Goal: Transaction & Acquisition: Obtain resource

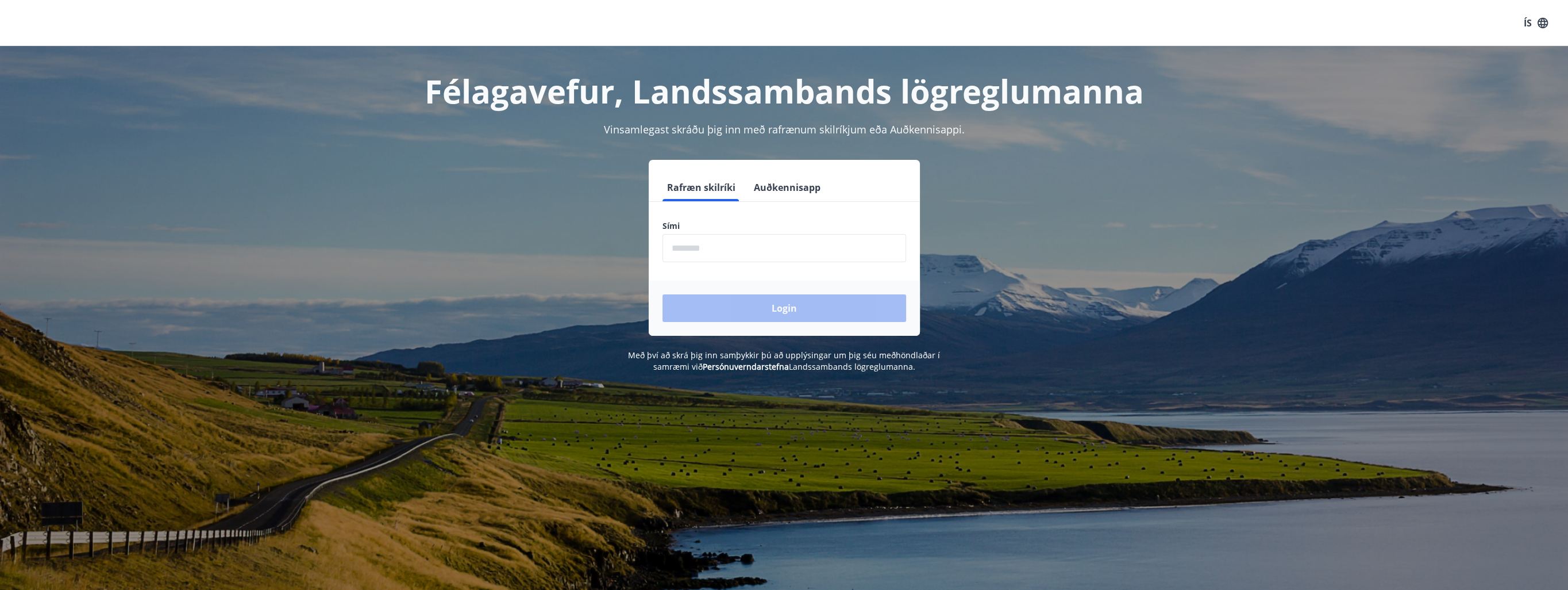
click at [724, 245] on input "phone" at bounding box center [784, 248] width 244 height 28
type input "********"
click at [845, 311] on button "Login" at bounding box center [784, 308] width 244 height 27
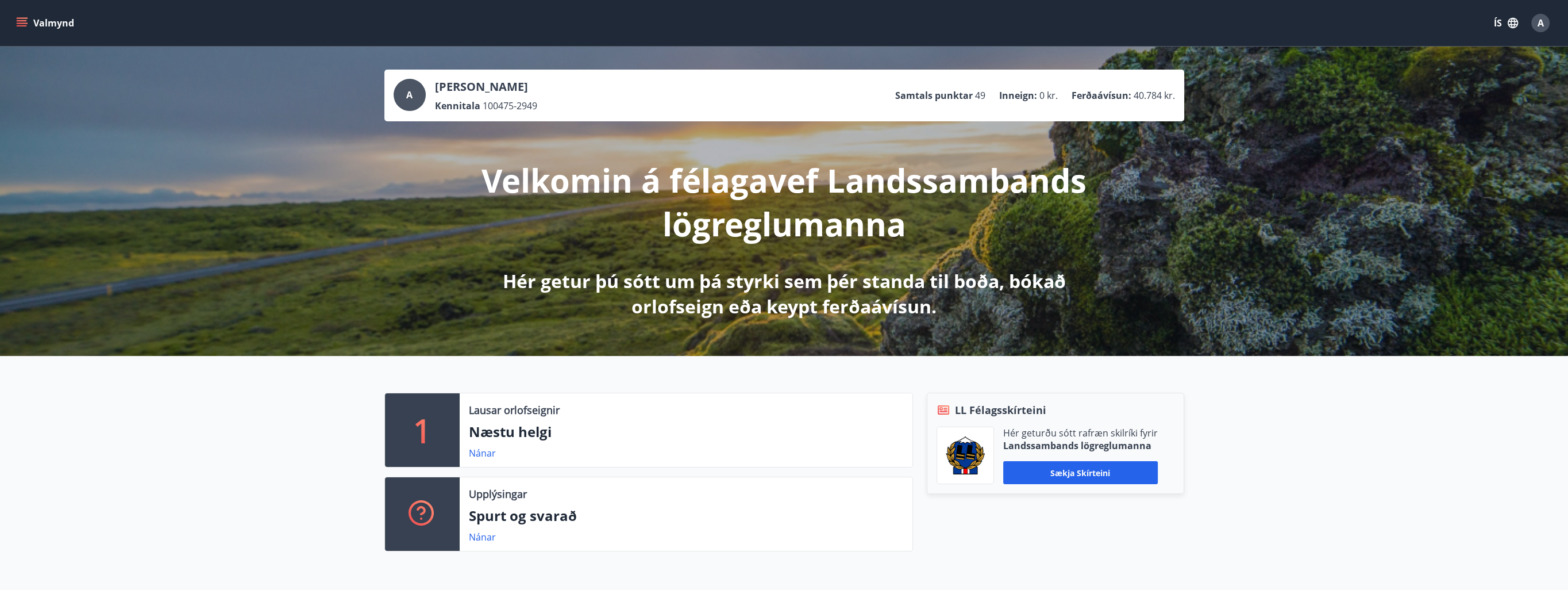
click at [23, 21] on icon "menu" at bounding box center [22, 20] width 10 height 1
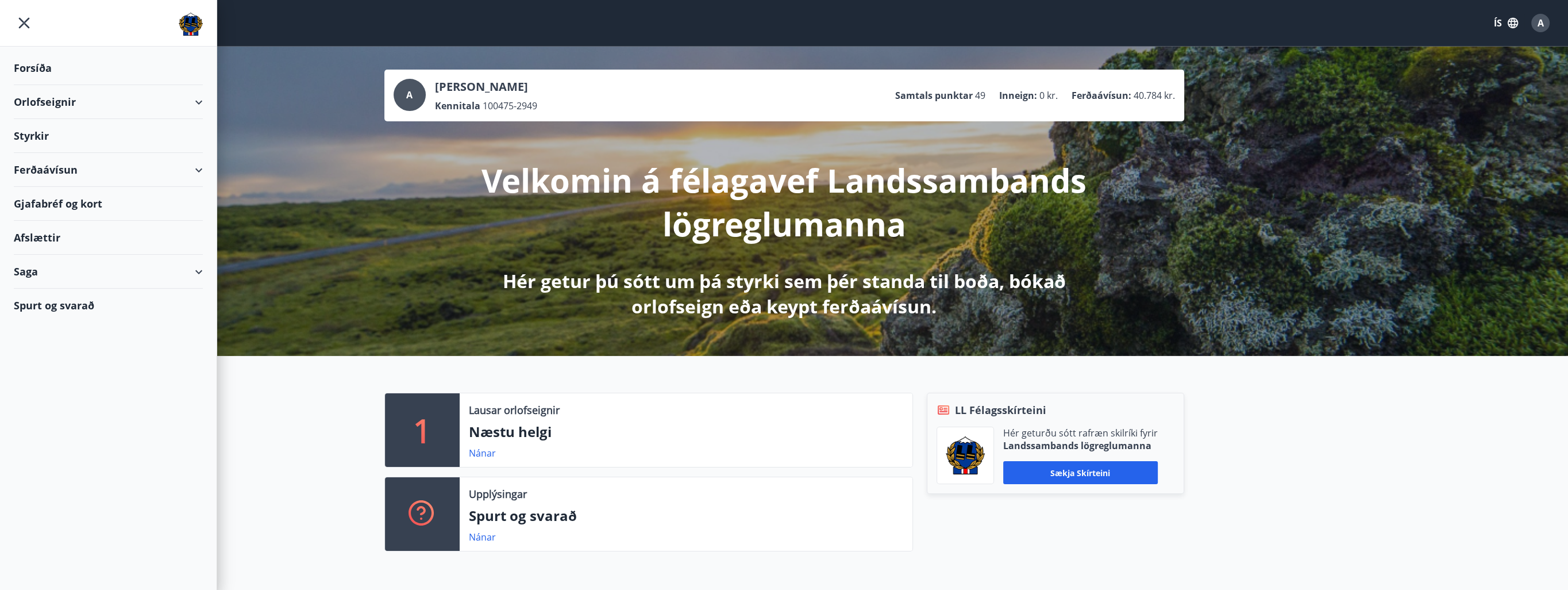
click at [49, 204] on div "Gjafabréf og kort" at bounding box center [108, 204] width 189 height 34
click at [67, 101] on div "Orlofseignir" at bounding box center [108, 102] width 189 height 34
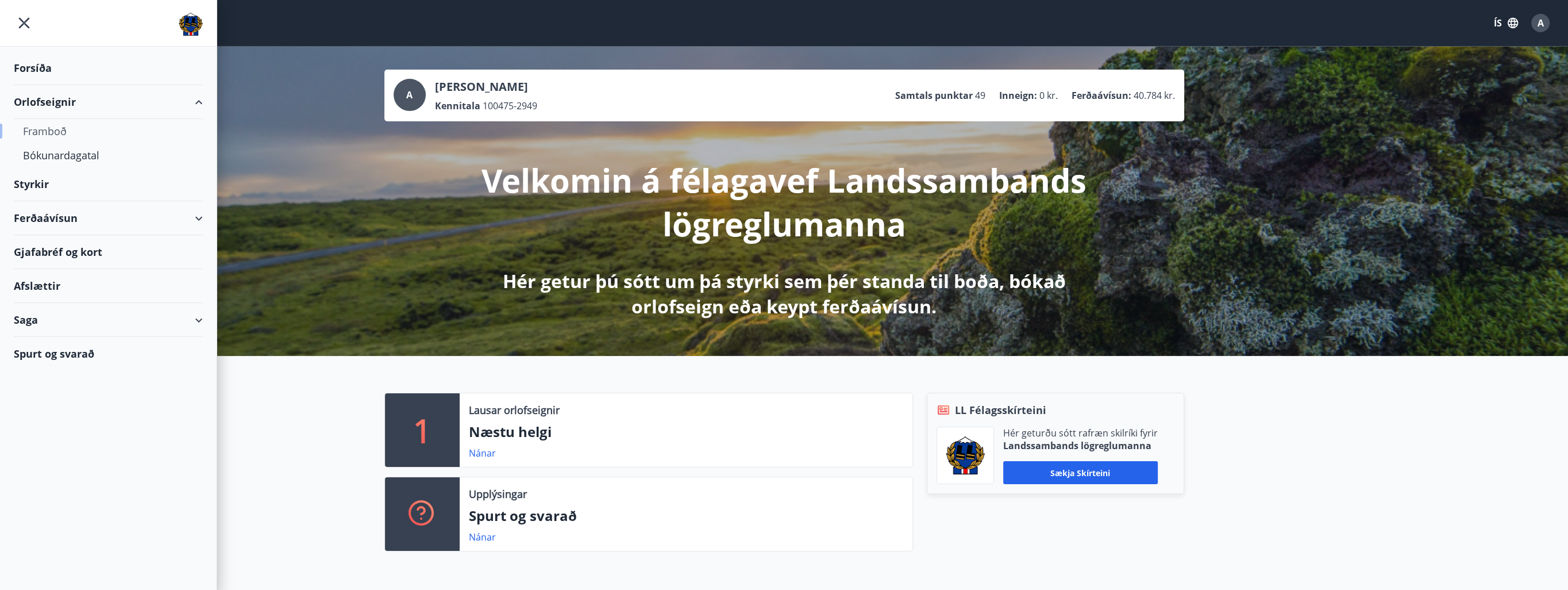
click at [55, 135] on div "Framboð" at bounding box center [108, 131] width 171 height 24
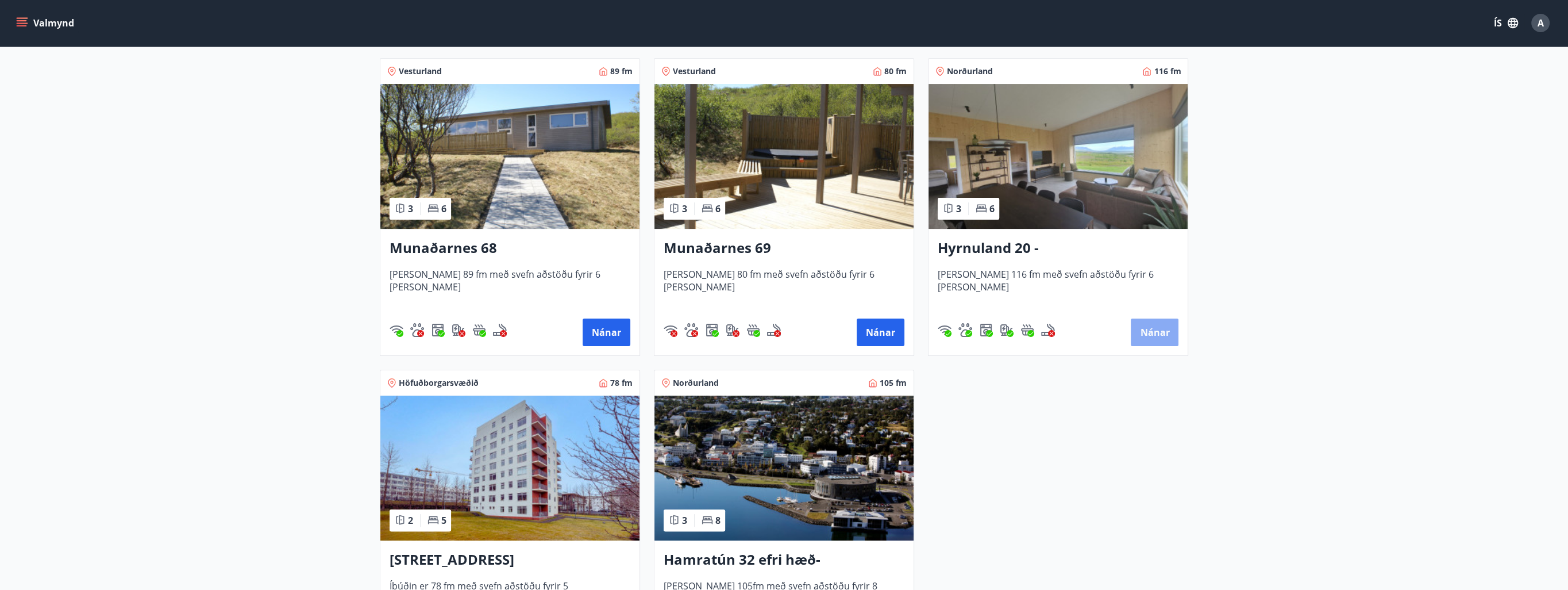
click at [1155, 335] on button "Nánar" at bounding box center [1155, 332] width 47 height 27
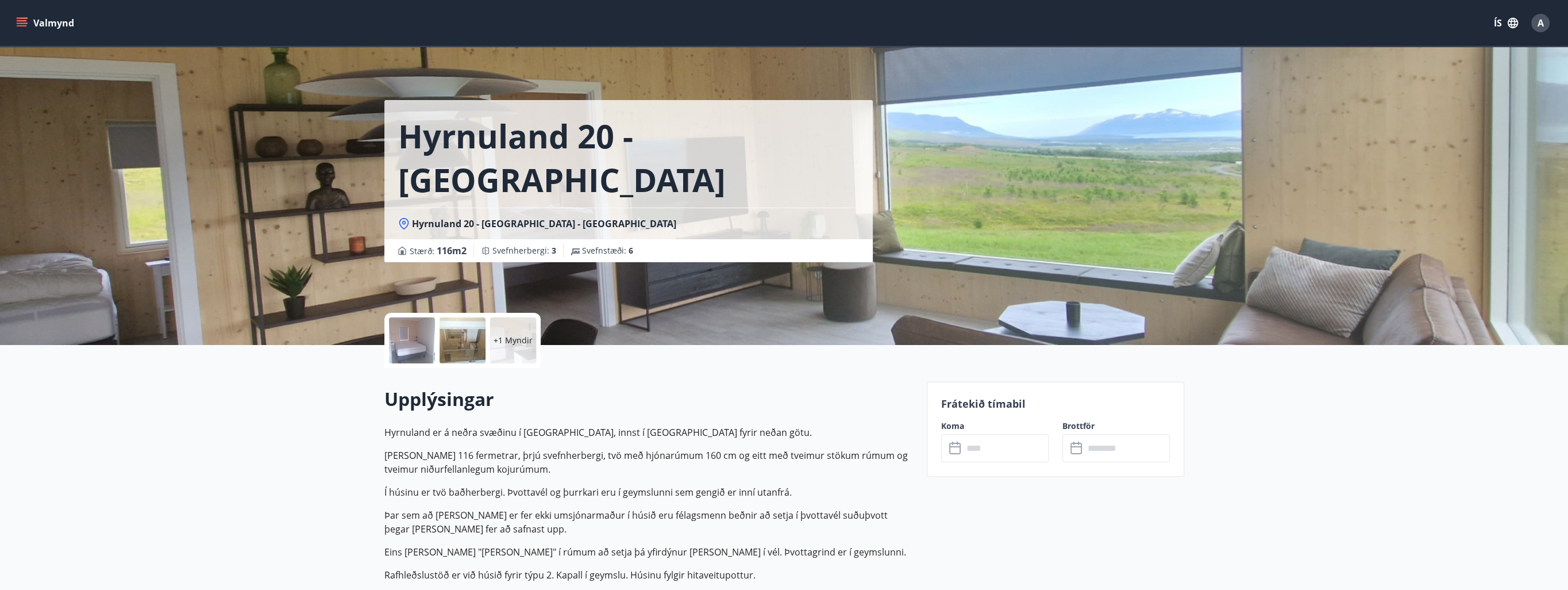
click at [979, 448] on input "text" at bounding box center [1006, 449] width 86 height 28
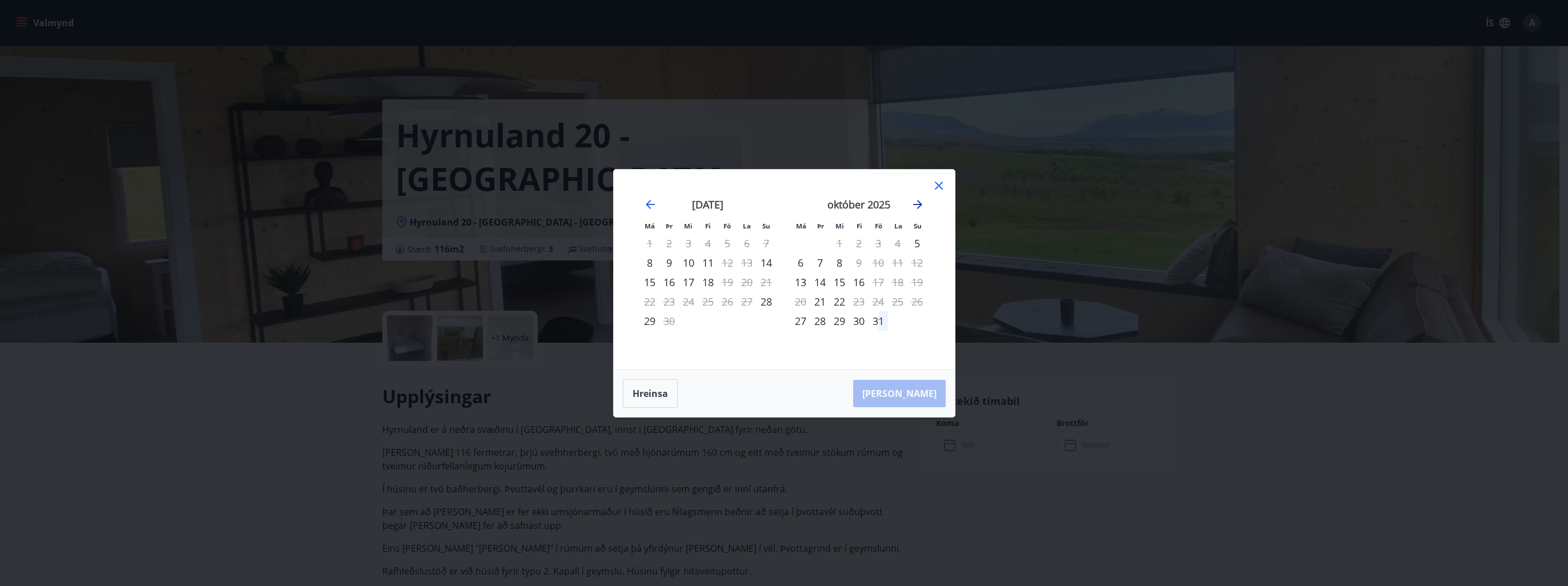
click at [921, 206] on icon "Move forward to switch to the next month." at bounding box center [917, 204] width 14 height 14
click at [650, 206] on icon "Move backward to switch to the previous month." at bounding box center [650, 204] width 14 height 14
click at [916, 204] on icon "Move forward to switch to the next month." at bounding box center [917, 204] width 9 height 9
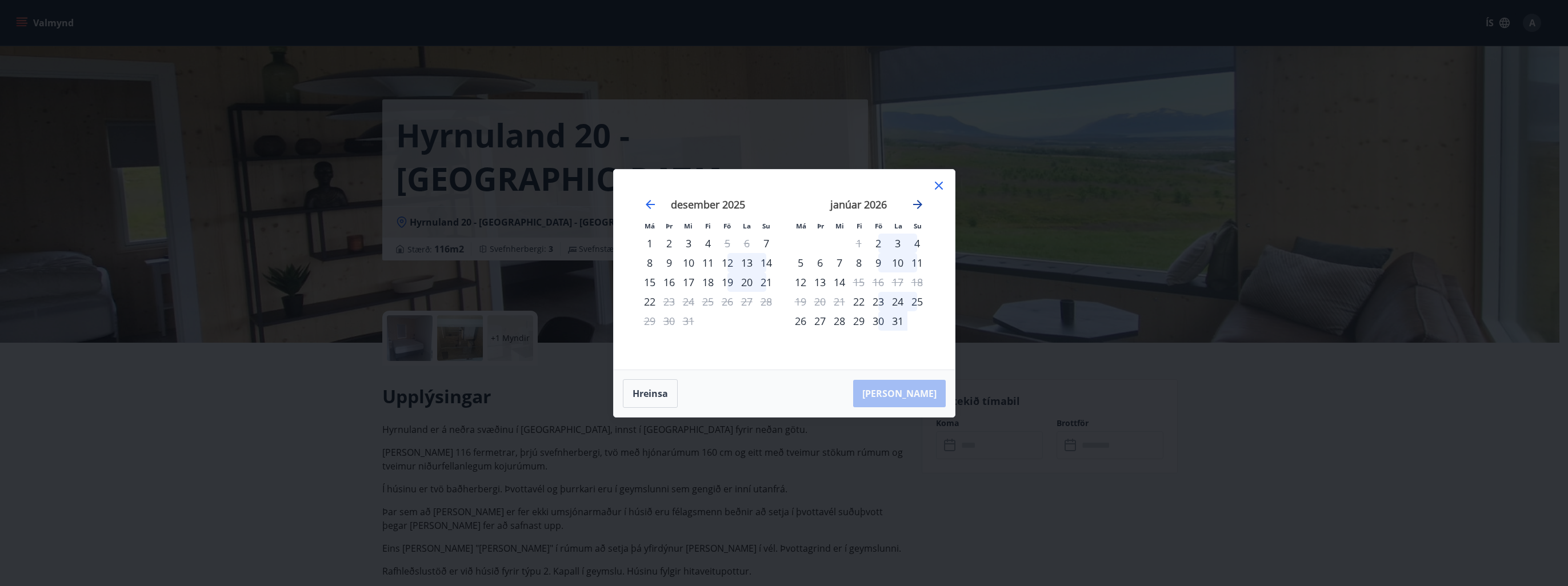
click at [916, 204] on icon "Move forward to switch to the next month." at bounding box center [917, 204] width 9 height 9
click at [652, 207] on icon "Move backward to switch to the previous month." at bounding box center [650, 204] width 14 height 14
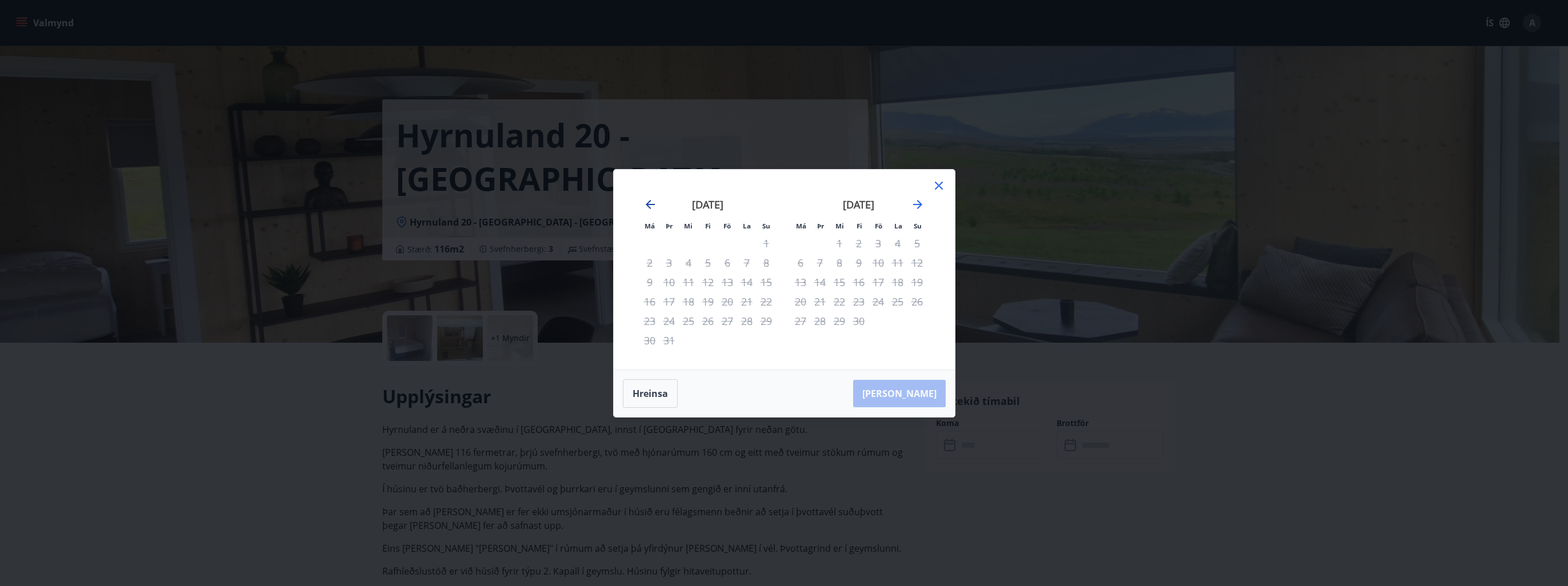
click at [652, 207] on icon "Move backward to switch to the previous month." at bounding box center [650, 204] width 14 height 14
click at [938, 188] on icon at bounding box center [939, 185] width 14 height 14
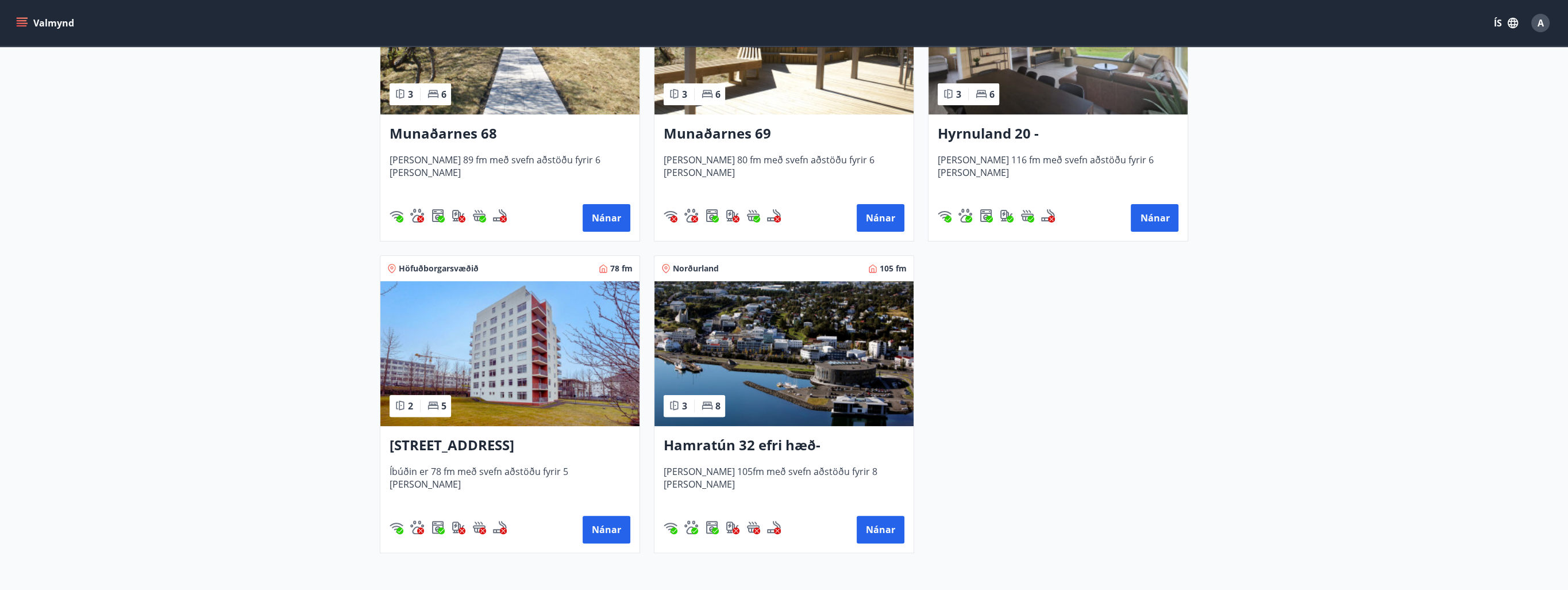
scroll to position [632, 0]
click at [885, 525] on button "Nánar" at bounding box center [880, 528] width 47 height 27
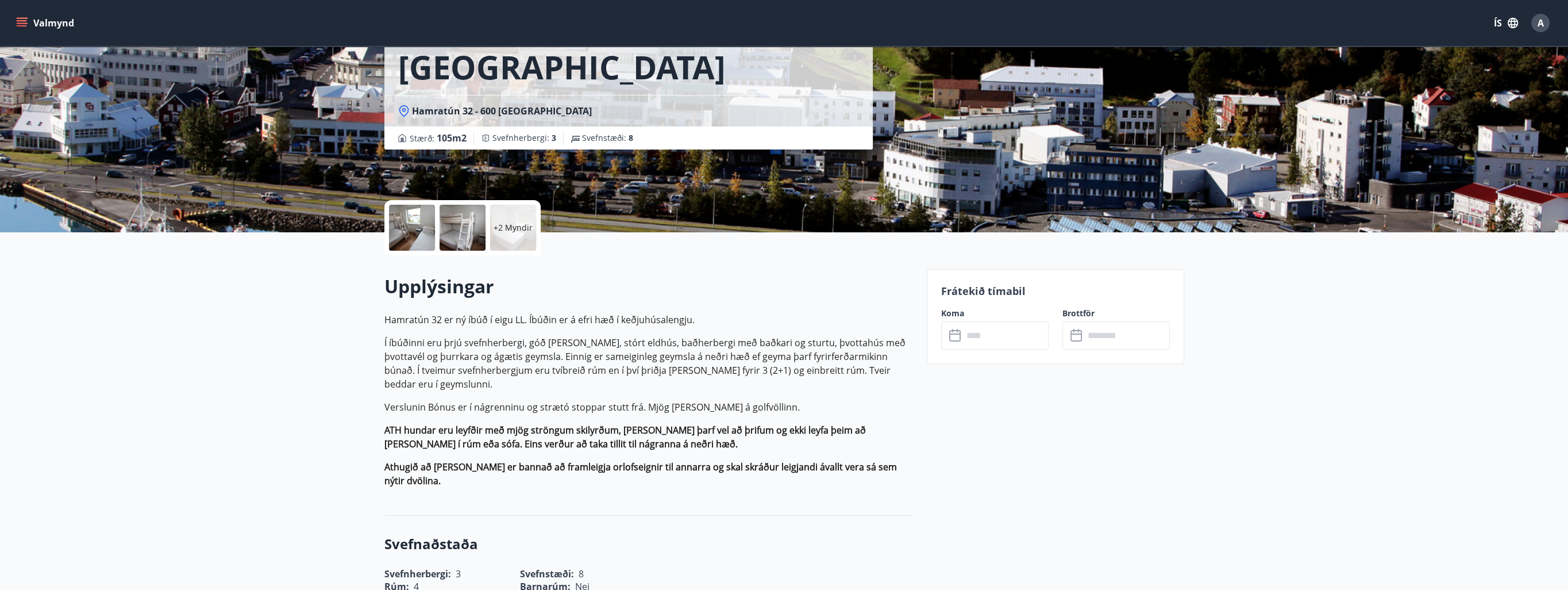
scroll to position [230, 0]
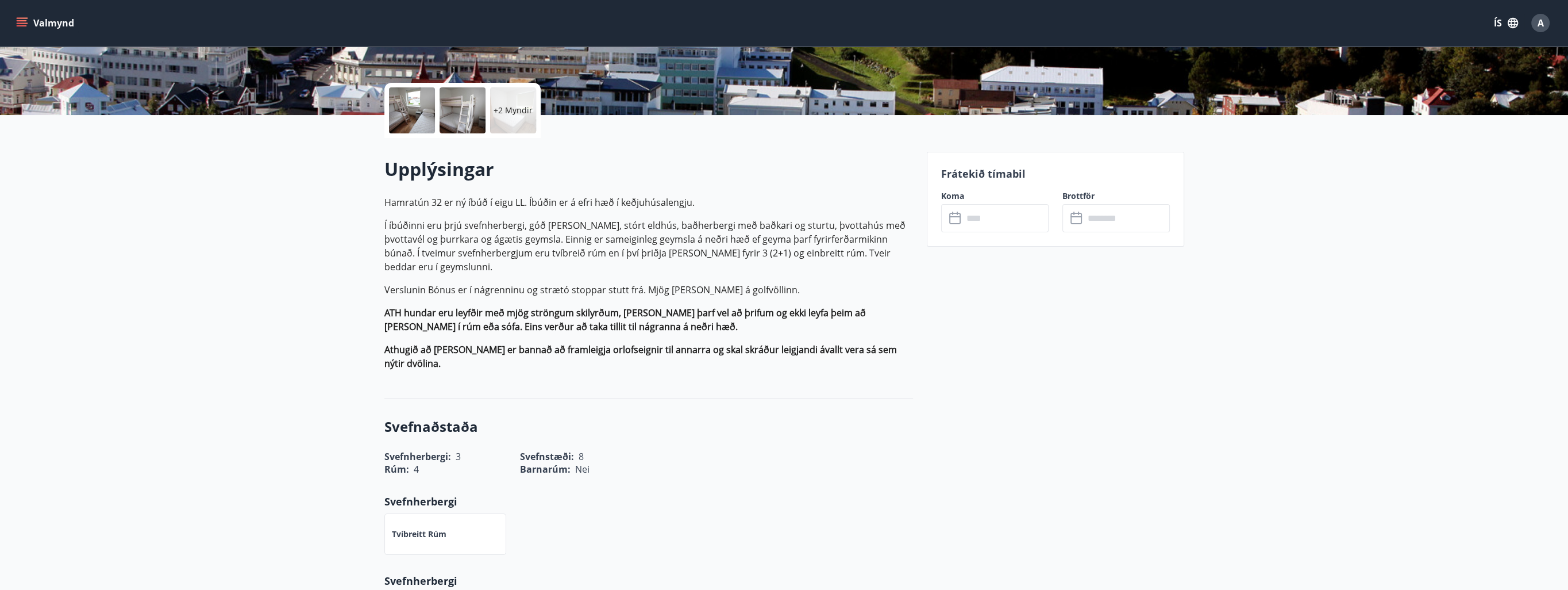
click at [957, 218] on icon at bounding box center [956, 218] width 14 height 14
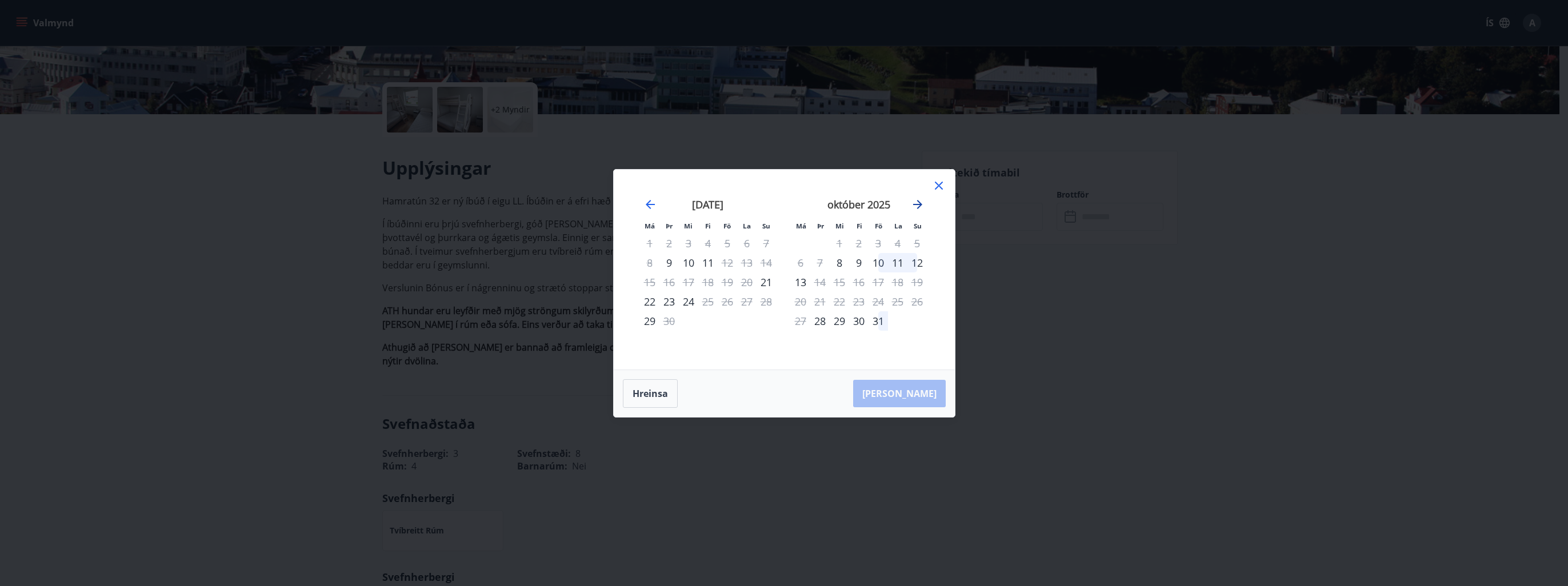
click at [920, 202] on icon "Move forward to switch to the next month." at bounding box center [917, 204] width 14 height 14
click at [920, 204] on icon "Move forward to switch to the next month." at bounding box center [917, 204] width 9 height 9
click at [921, 207] on icon "Move forward to switch to the next month." at bounding box center [917, 204] width 14 height 14
click at [652, 202] on icon "Move backward to switch to the previous month." at bounding box center [650, 204] width 14 height 14
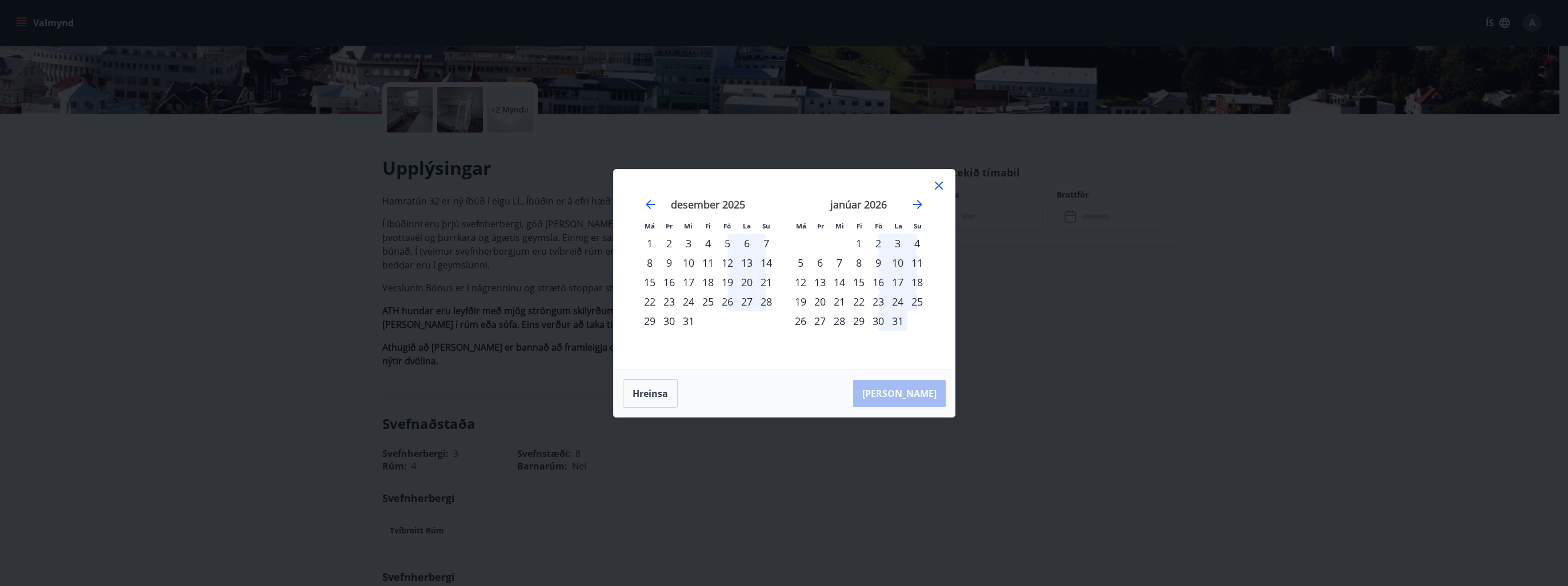
click at [939, 186] on icon at bounding box center [939, 185] width 14 height 14
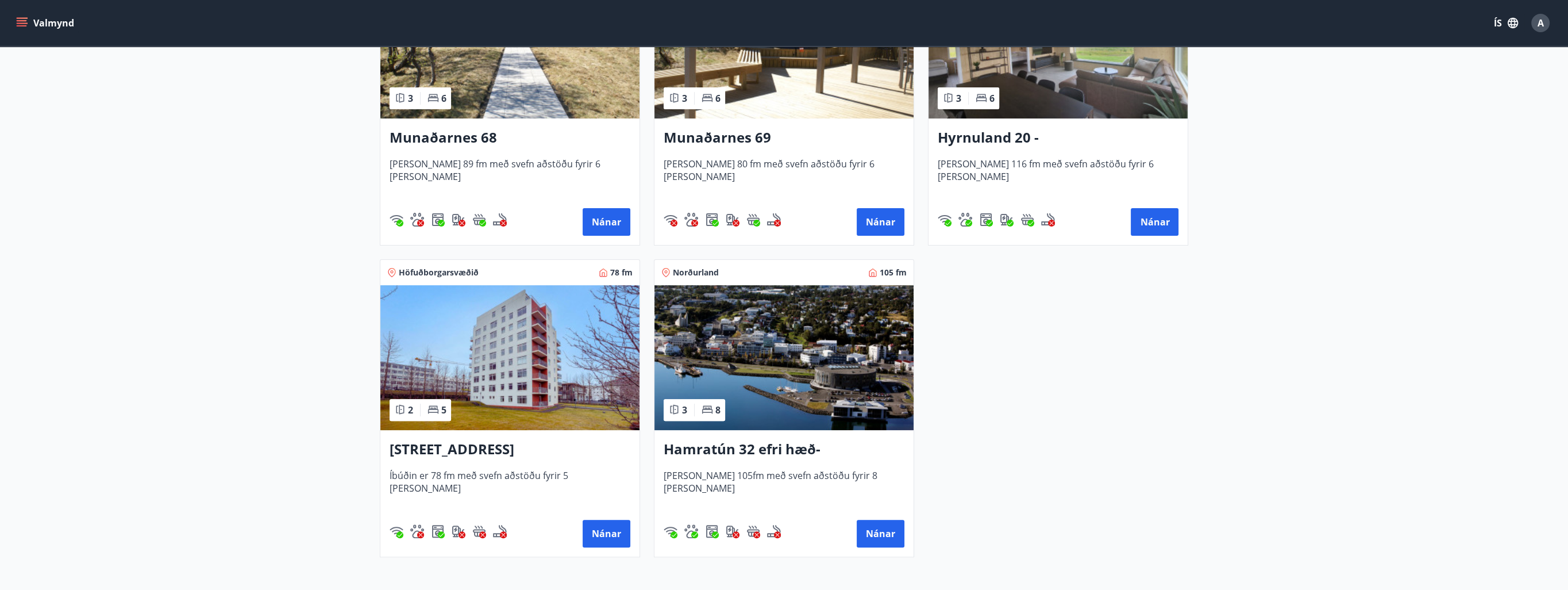
scroll to position [632, 0]
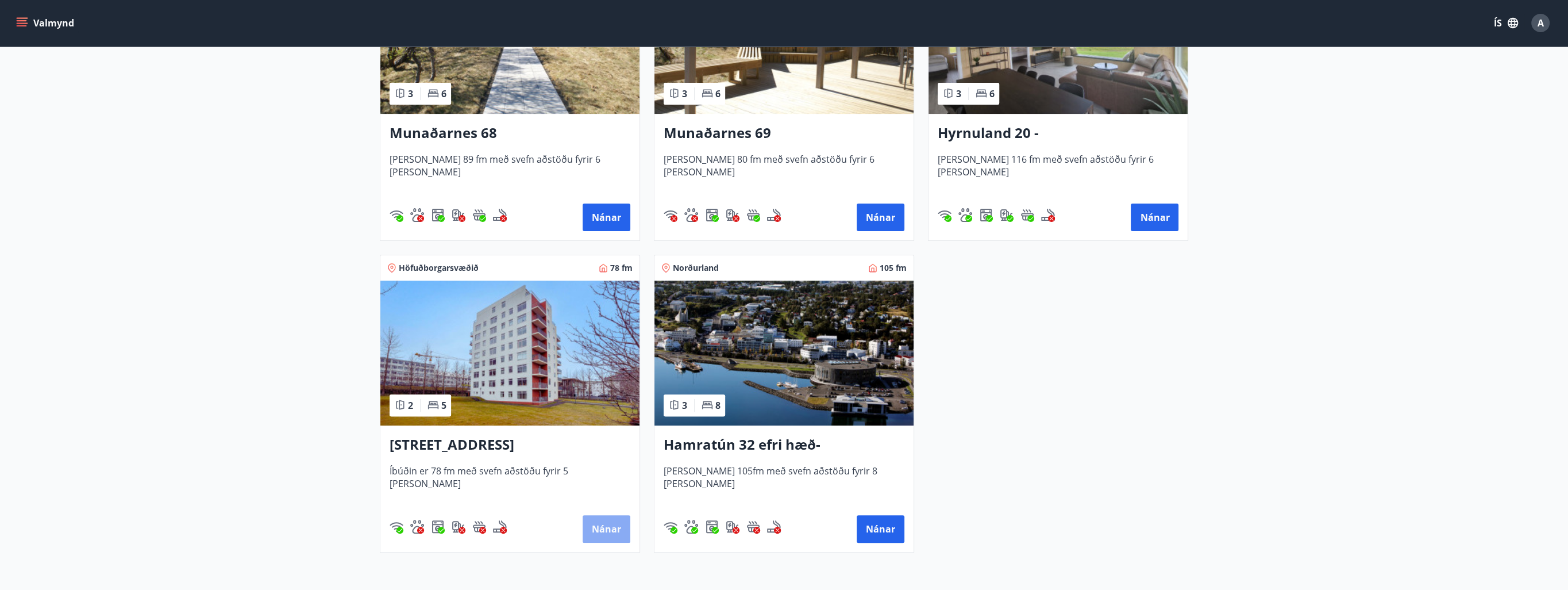
click at [611, 525] on button "Nánar" at bounding box center [606, 528] width 47 height 27
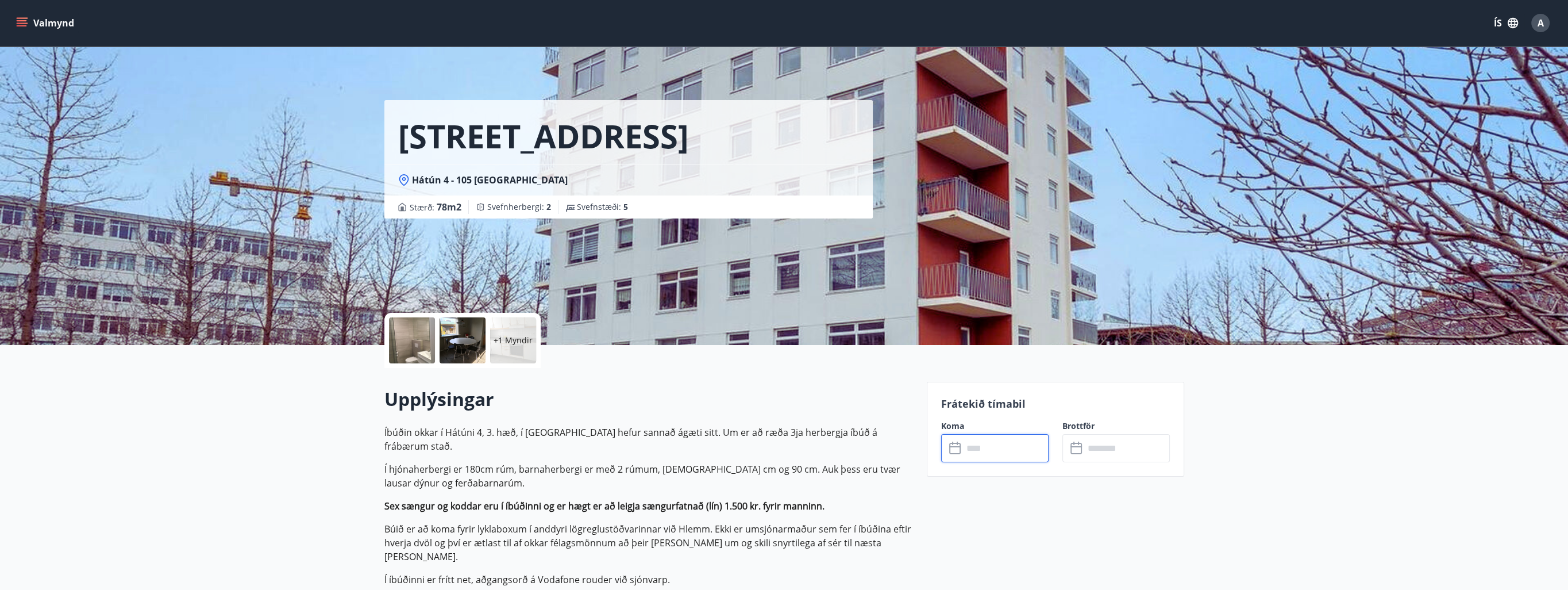
click at [974, 440] on input "text" at bounding box center [1006, 449] width 86 height 28
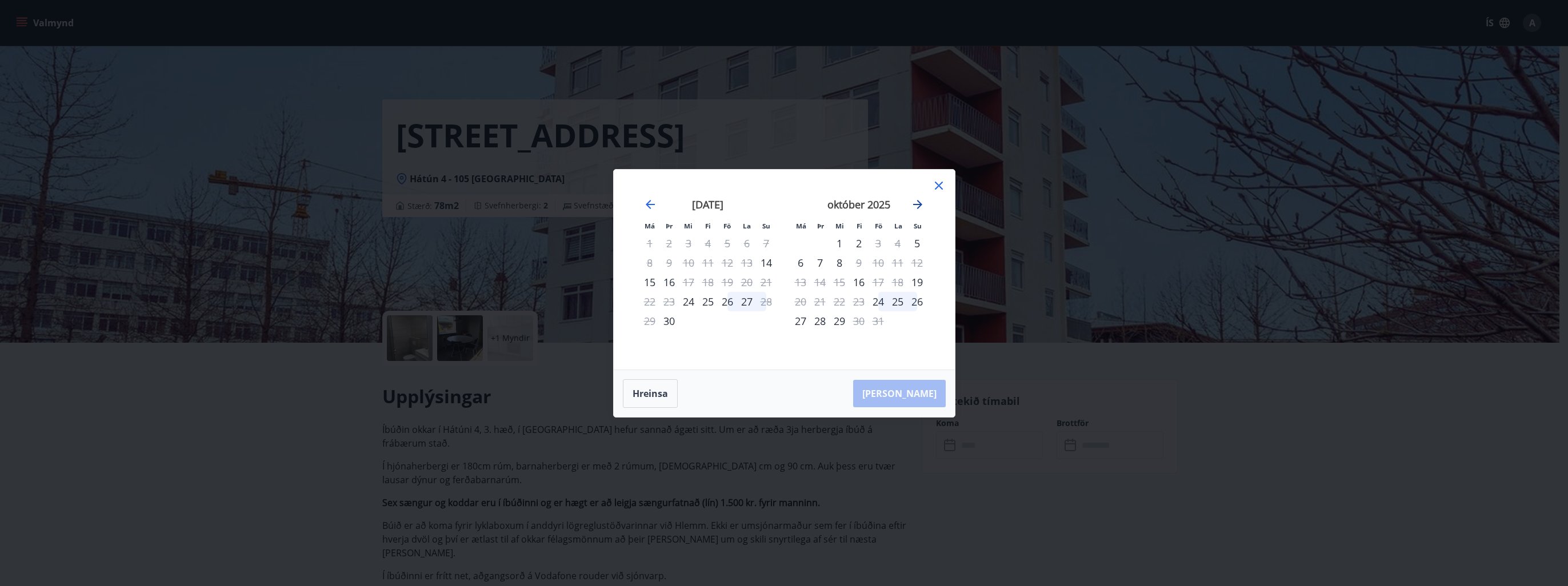
click at [920, 204] on icon "Move forward to switch to the next month." at bounding box center [917, 204] width 9 height 9
click at [652, 202] on icon "Move backward to switch to the previous month." at bounding box center [650, 204] width 14 height 14
click at [946, 186] on div "Má Þr Mi Fi Fö La Su Má Þr Mi Fi Fö La Su [DATE] 1 2 3 4 5 6 7 8 9 10 11 12 13 …" at bounding box center [784, 269] width 341 height 200
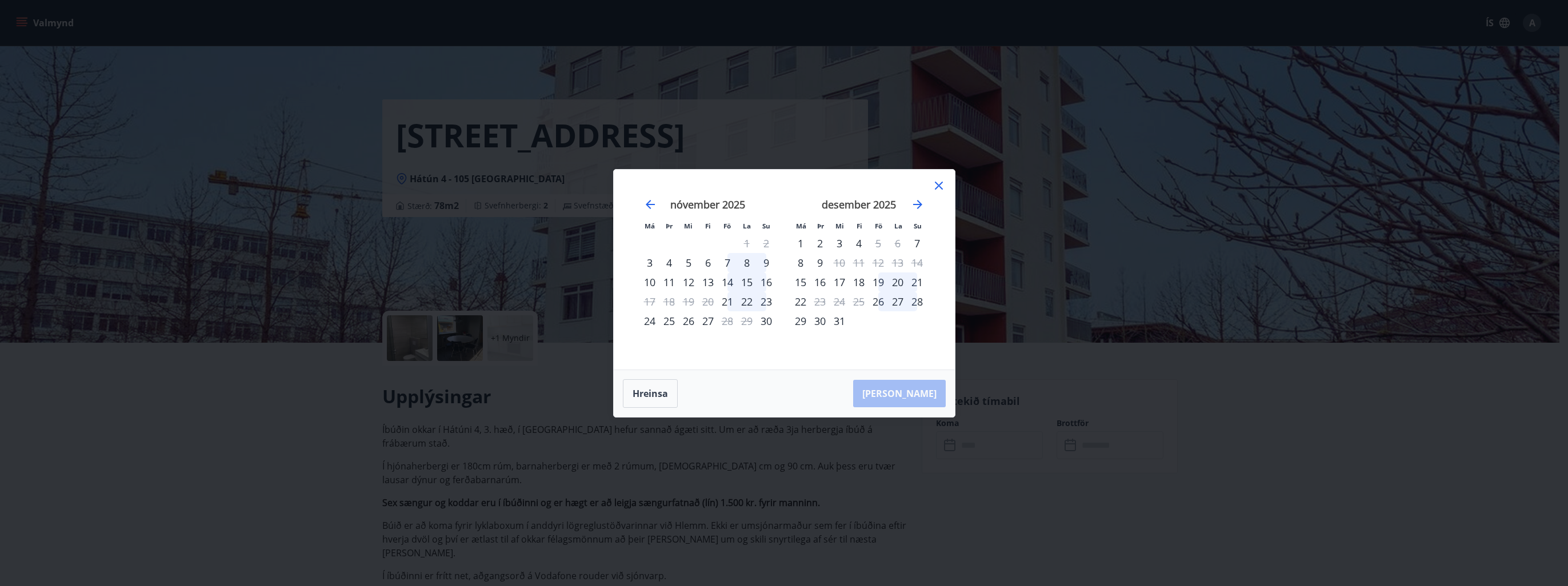
click at [937, 189] on icon at bounding box center [939, 185] width 14 height 14
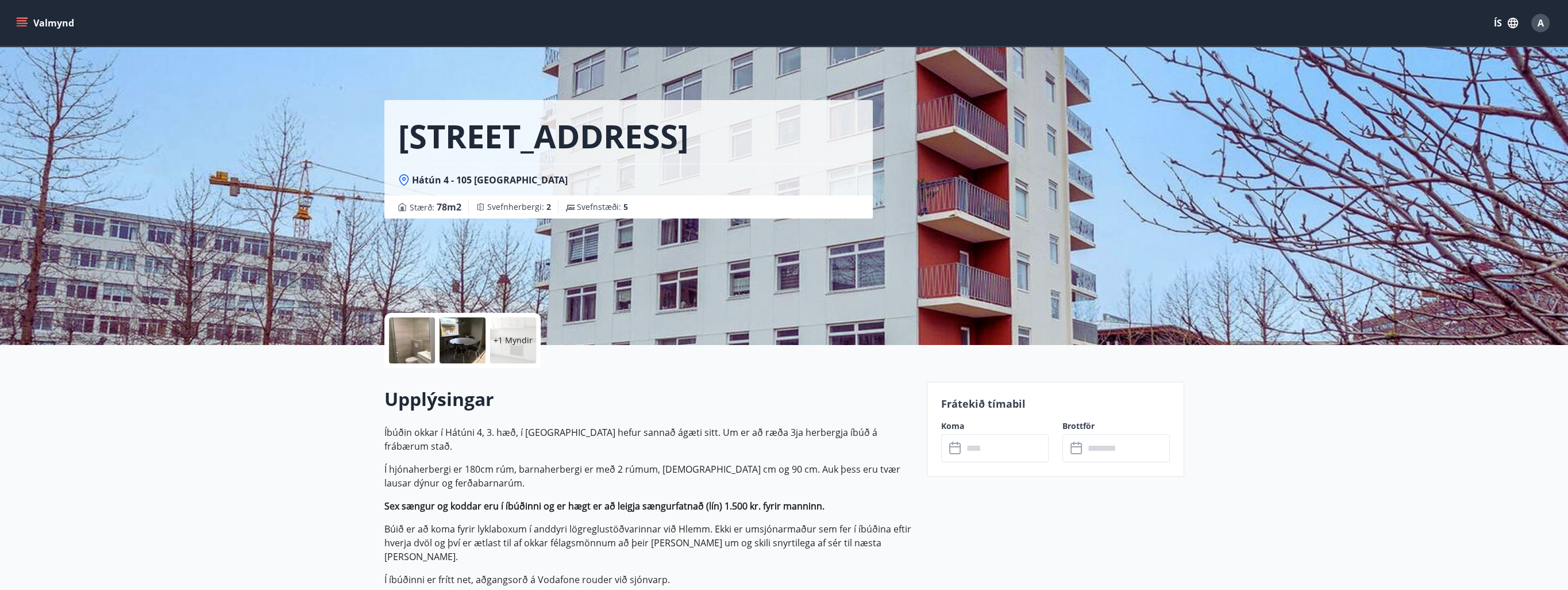
click at [21, 24] on icon "menu" at bounding box center [22, 23] width 12 height 12
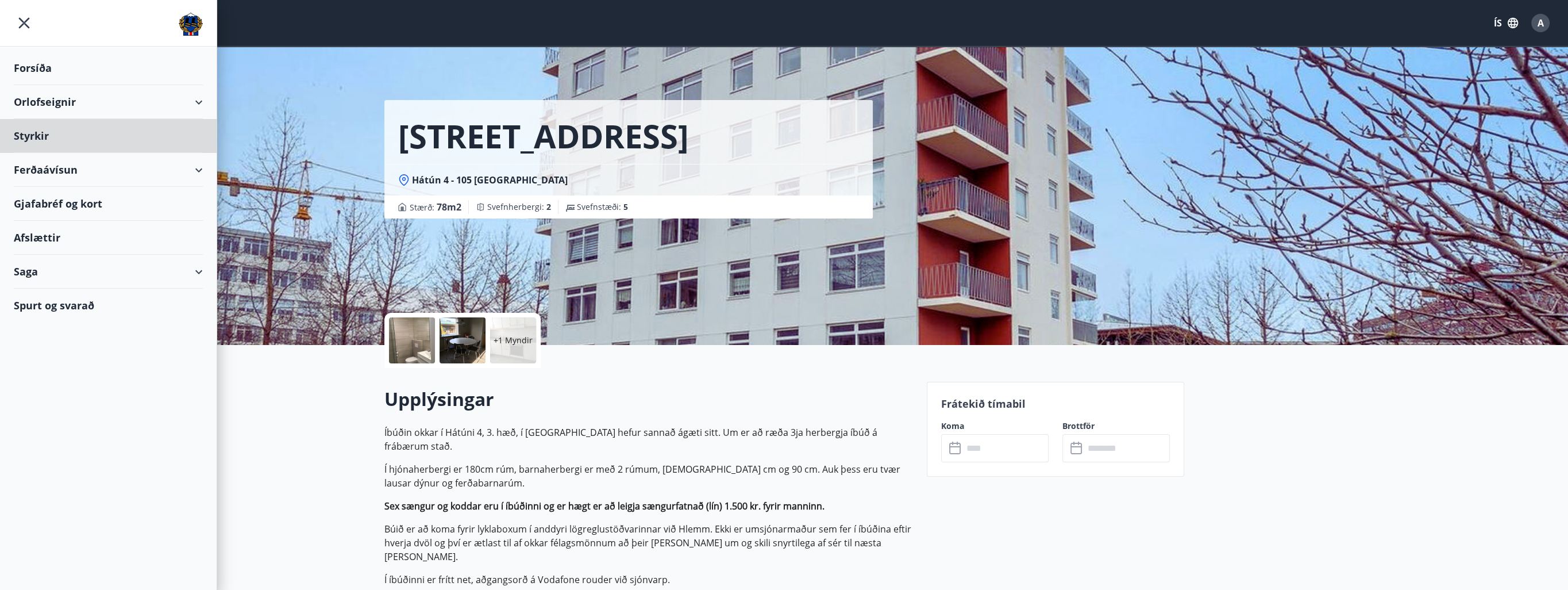
click at [42, 68] on div "Forsíða" at bounding box center [108, 67] width 189 height 34
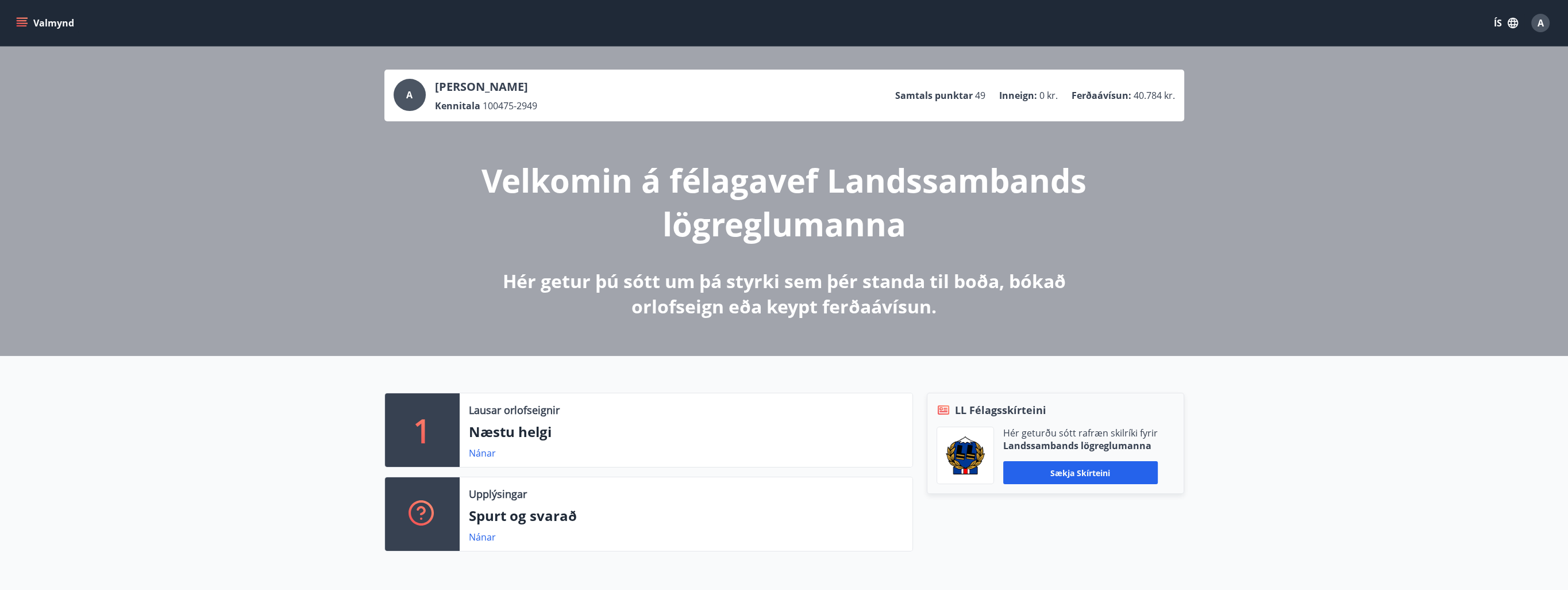
click at [1120, 92] on p "Ferðaávísun :" at bounding box center [1102, 95] width 60 height 12
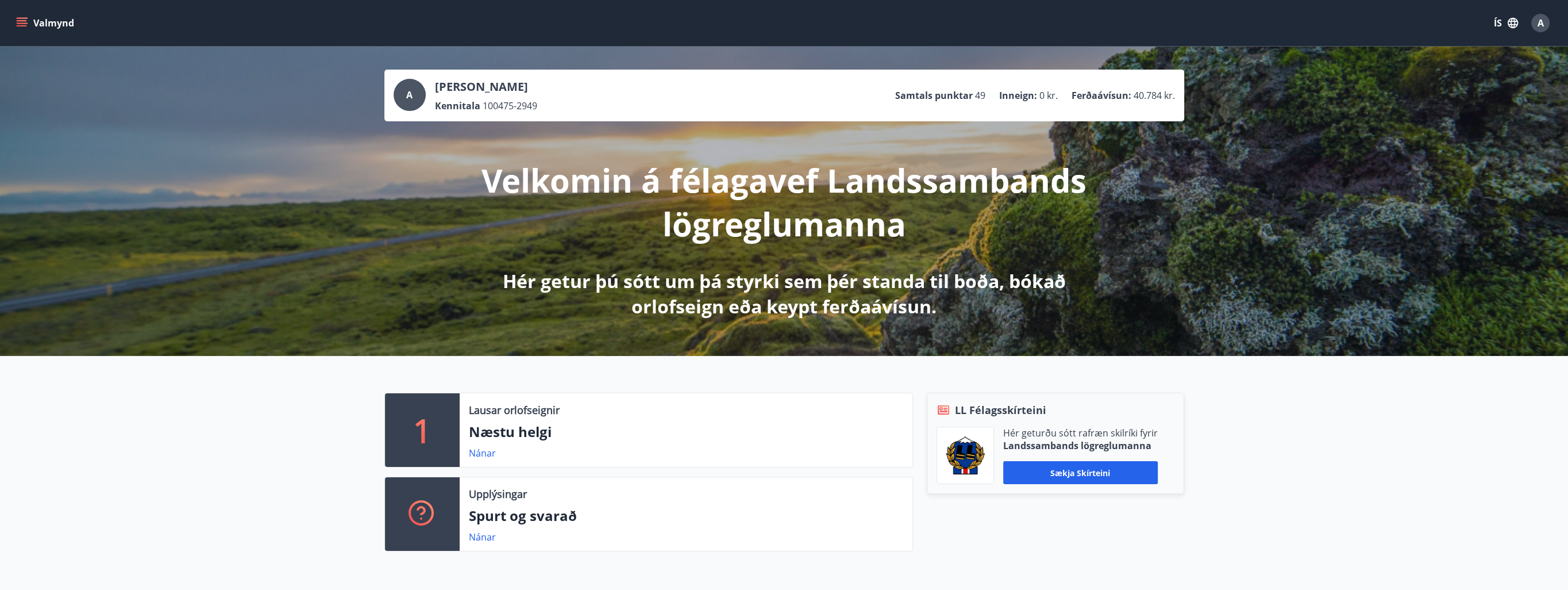
click at [25, 17] on icon "menu" at bounding box center [22, 23] width 12 height 12
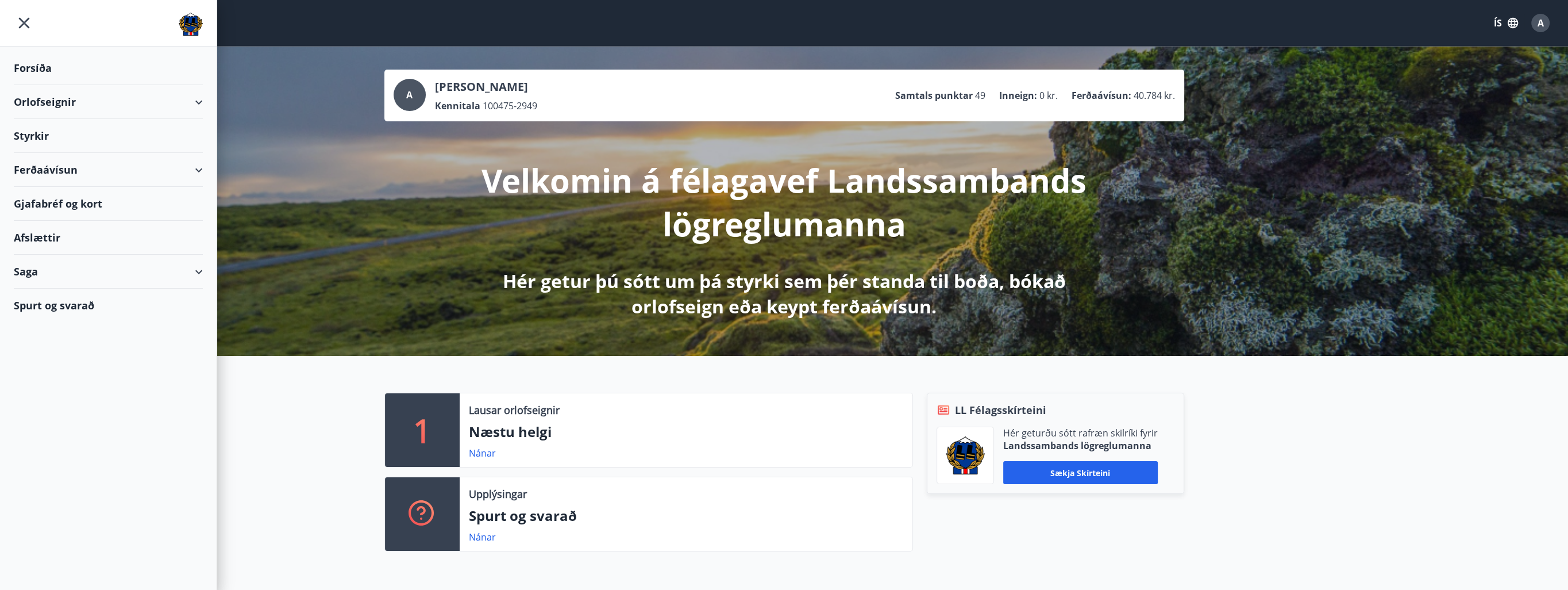
click at [48, 167] on div "Ferðaávísun" at bounding box center [108, 170] width 189 height 34
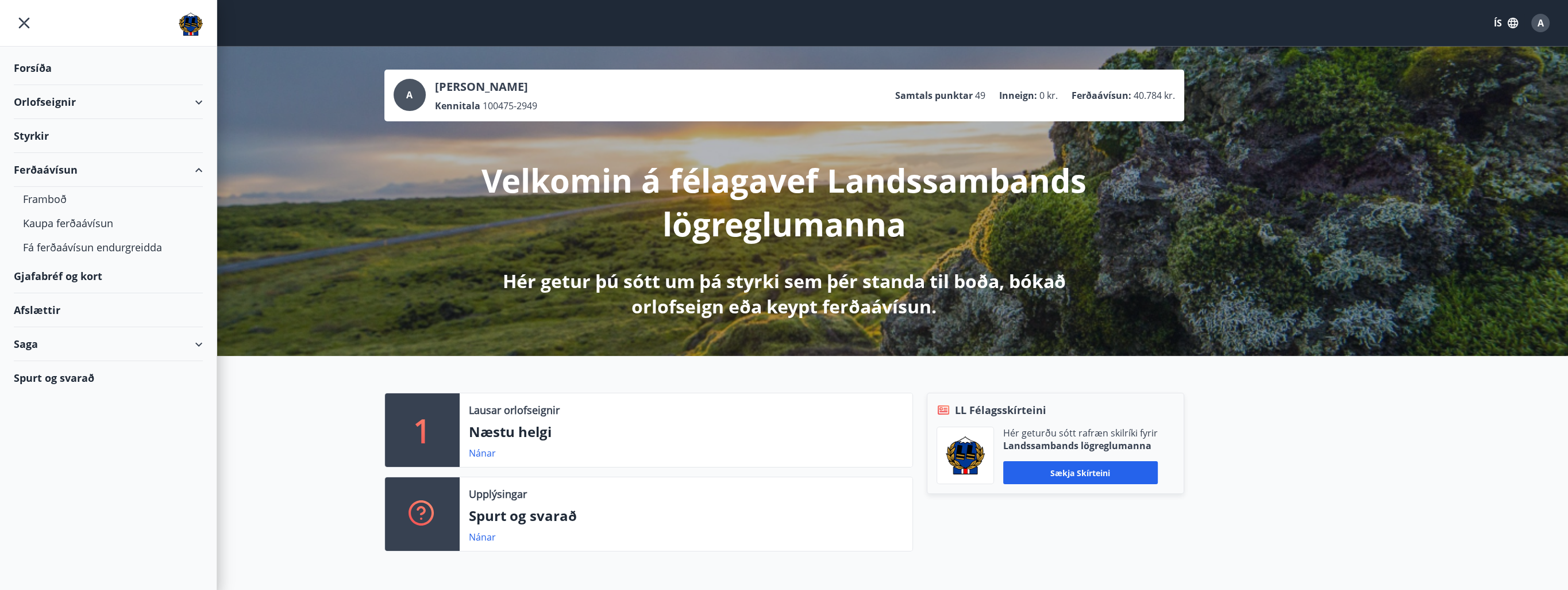
click at [46, 346] on div "Saga" at bounding box center [108, 344] width 189 height 34
click at [64, 374] on div "Ferðaávísun" at bounding box center [108, 373] width 171 height 24
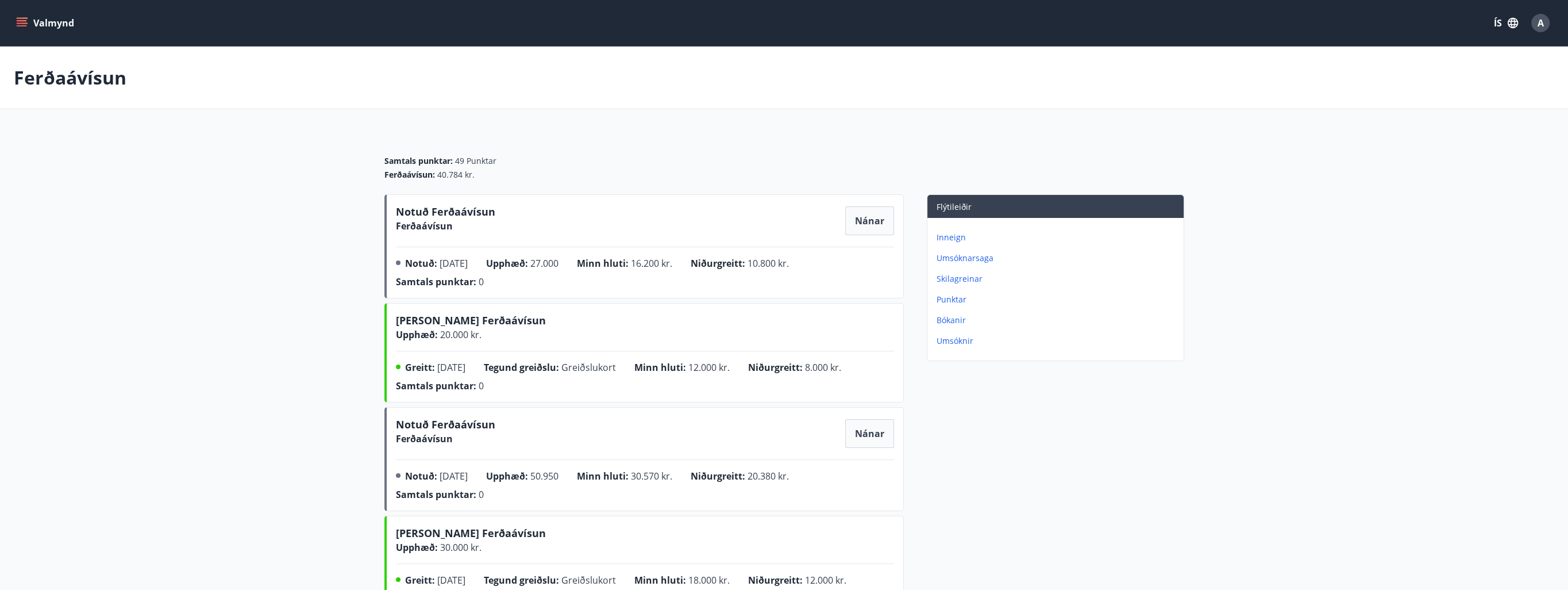
click at [858, 219] on span "Nánar" at bounding box center [869, 221] width 29 height 12
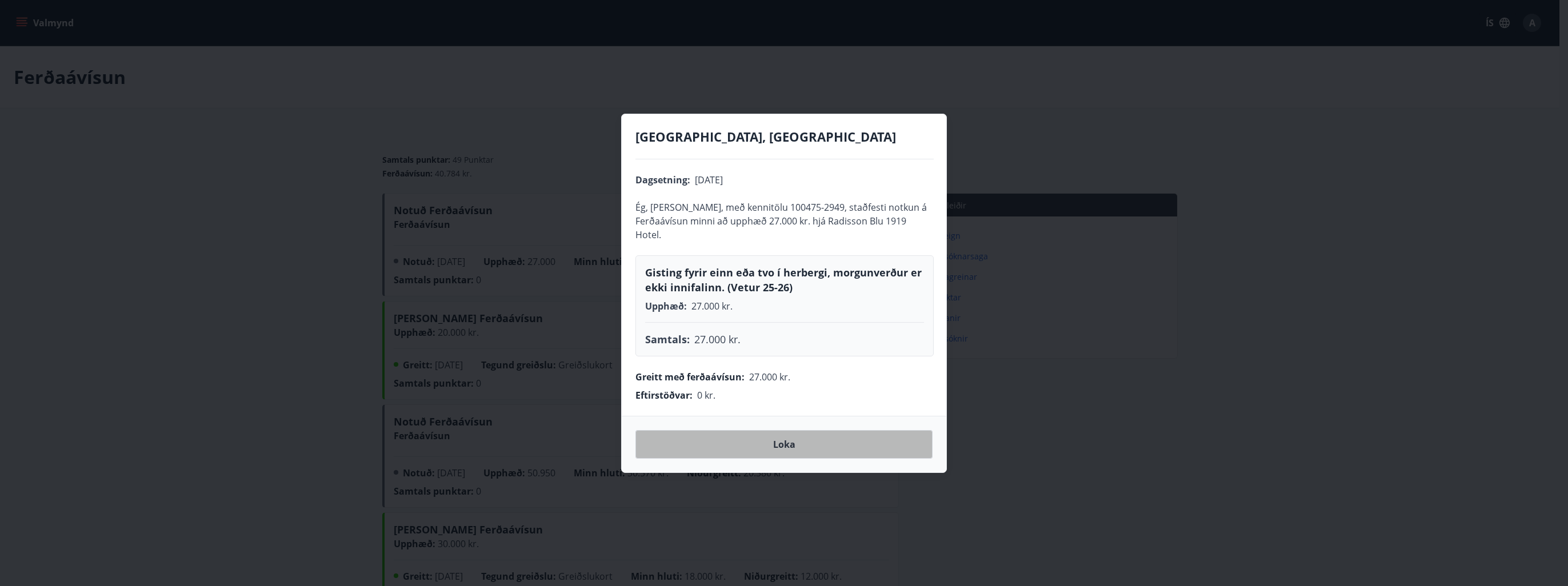
click at [785, 446] on span "Loka" at bounding box center [784, 444] width 22 height 12
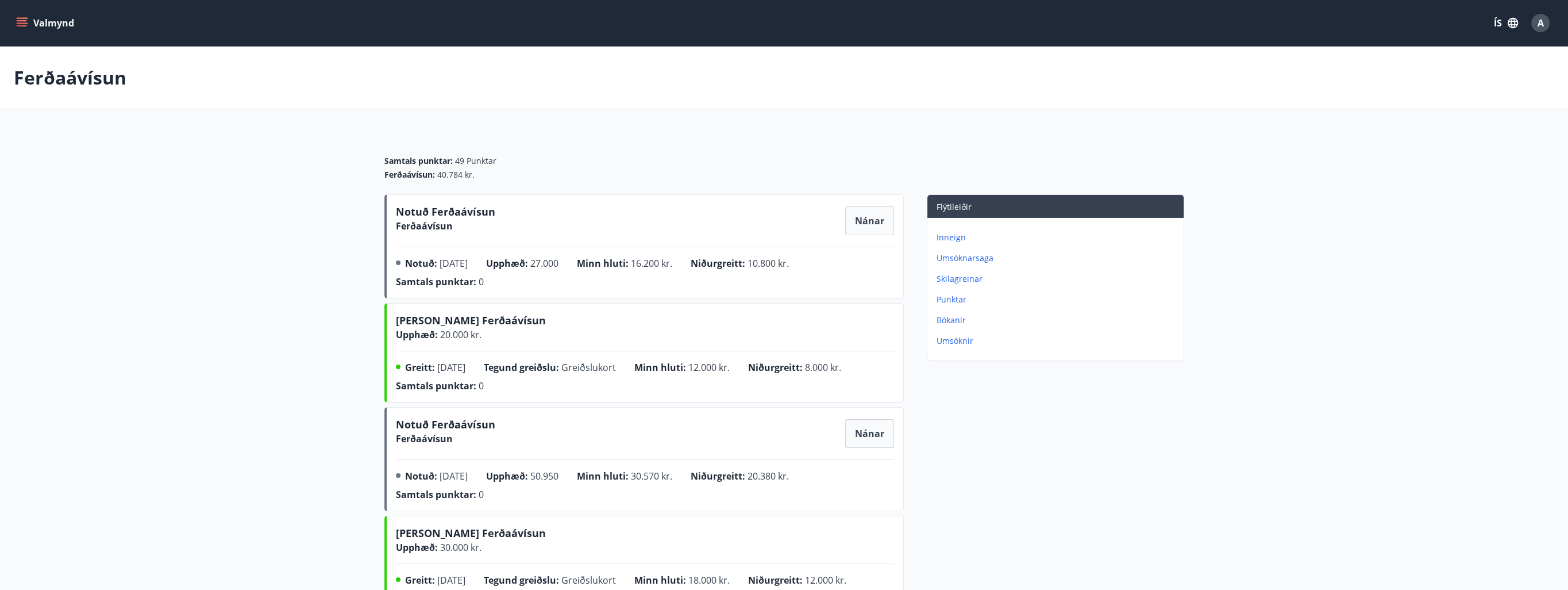
click at [878, 436] on span "Nánar" at bounding box center [869, 433] width 29 height 12
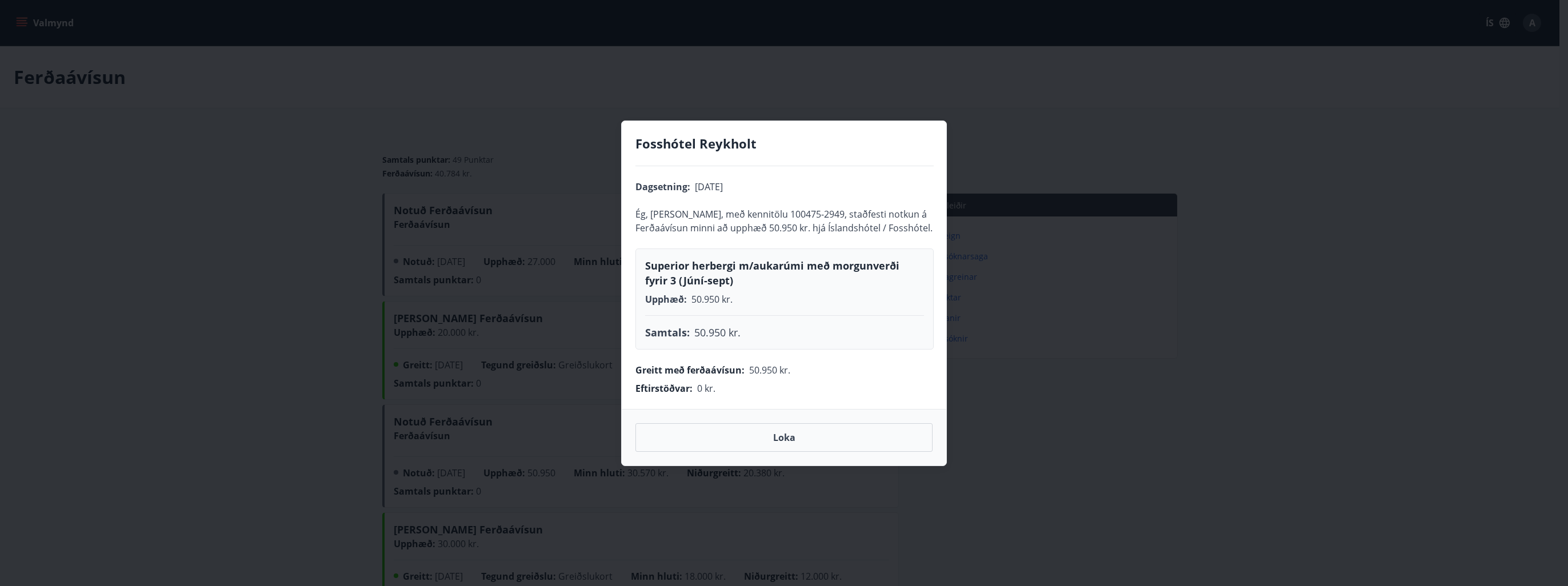
click at [822, 447] on button "Loka" at bounding box center [783, 437] width 297 height 29
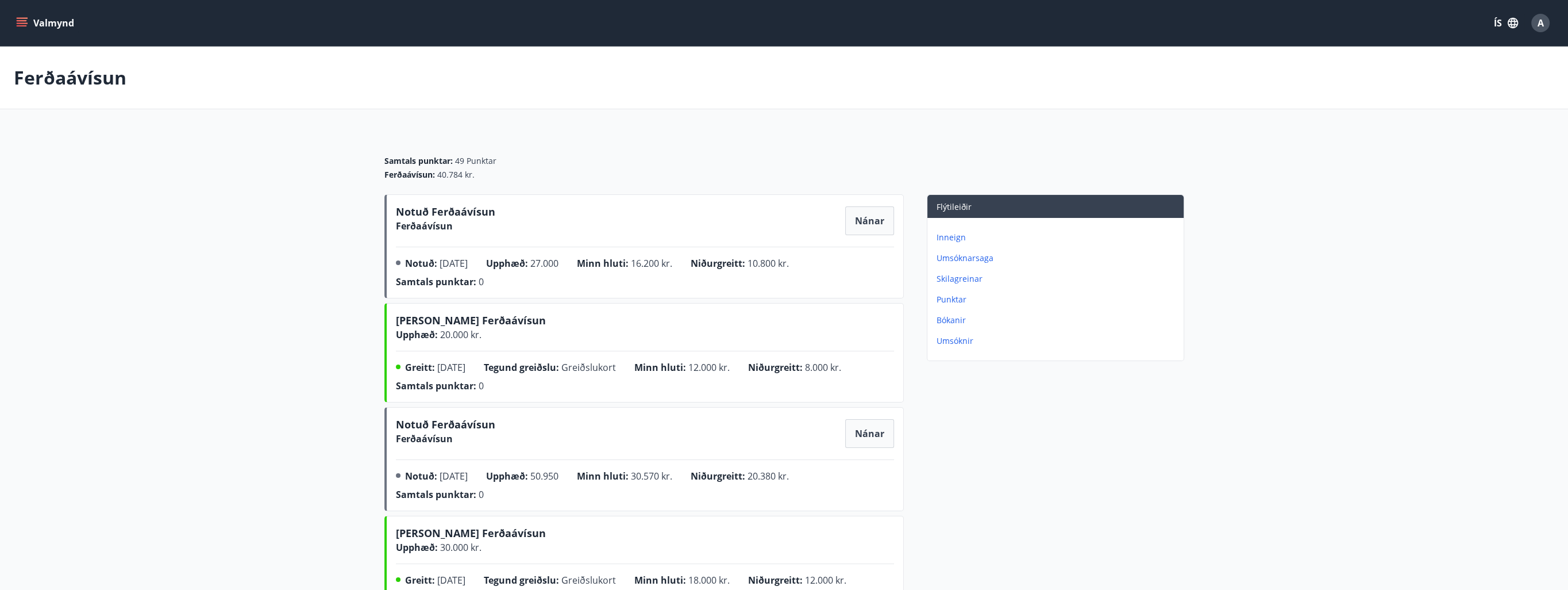
click at [954, 239] on p "Inneign" at bounding box center [1058, 237] width 243 height 12
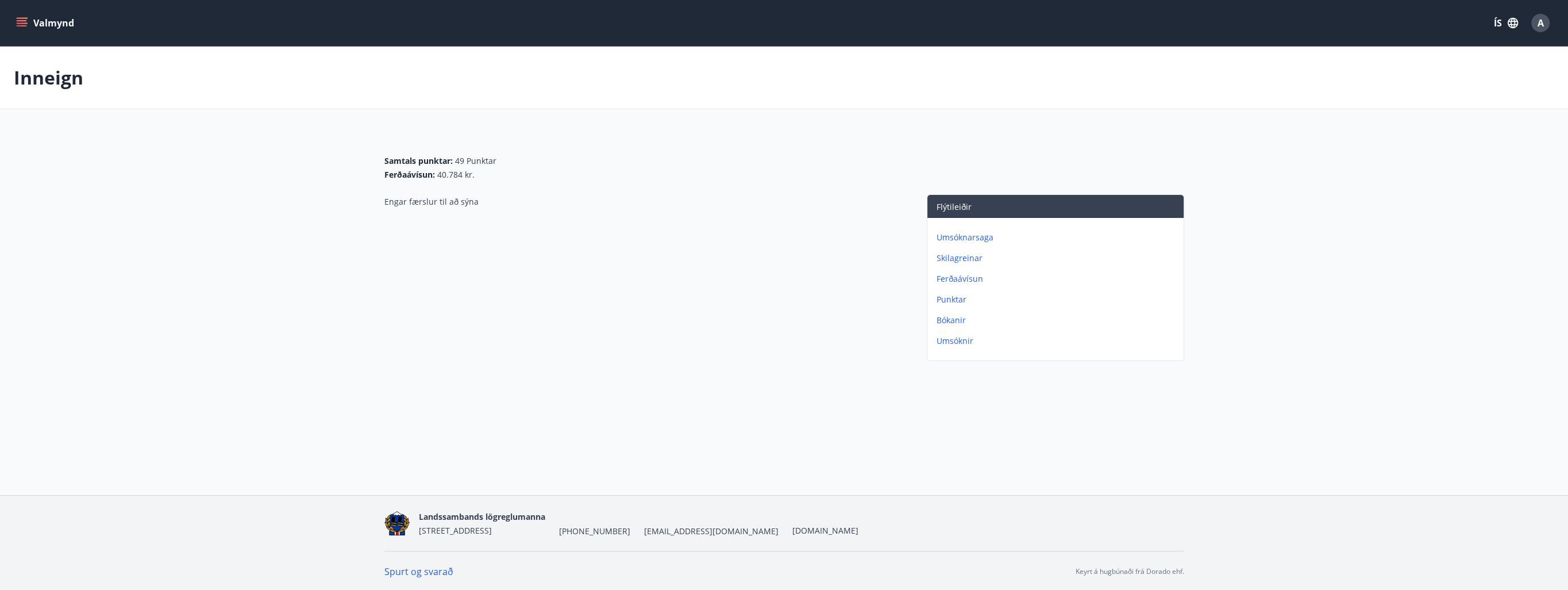
click at [23, 25] on icon "menu" at bounding box center [22, 23] width 12 height 12
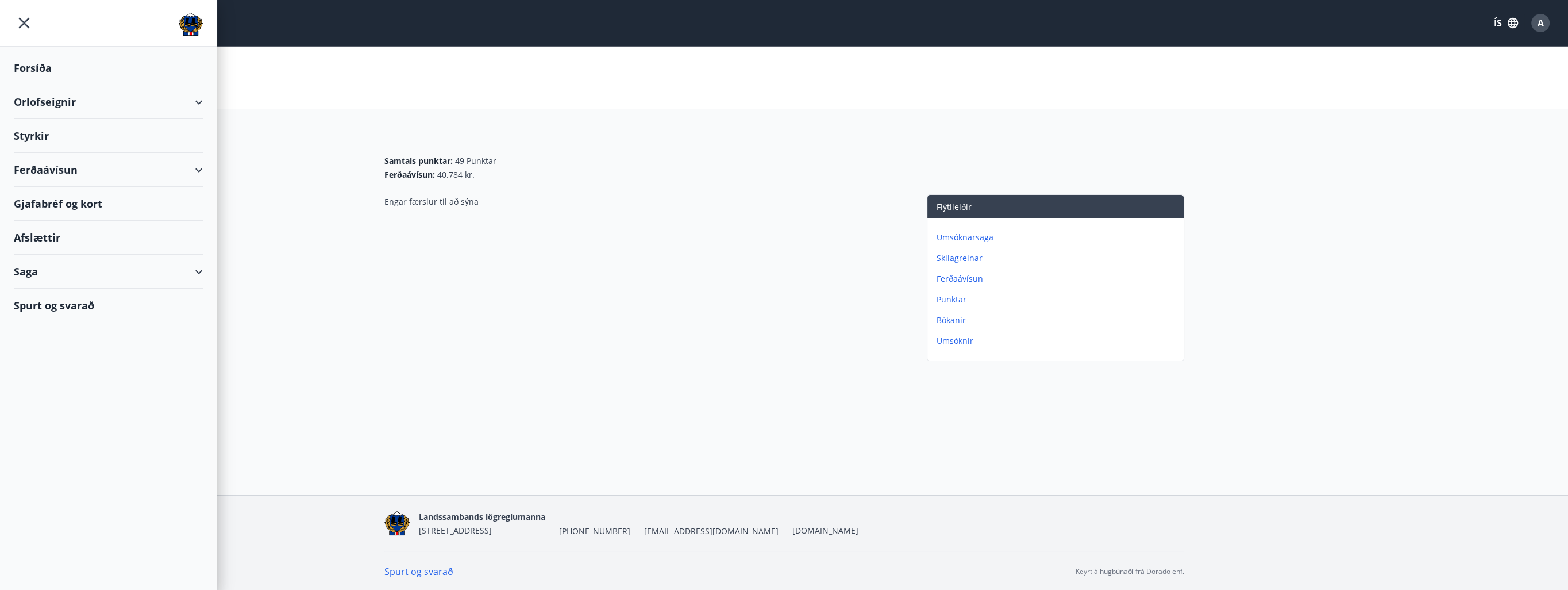
click at [40, 171] on div "Ferðaávísun" at bounding box center [108, 170] width 189 height 34
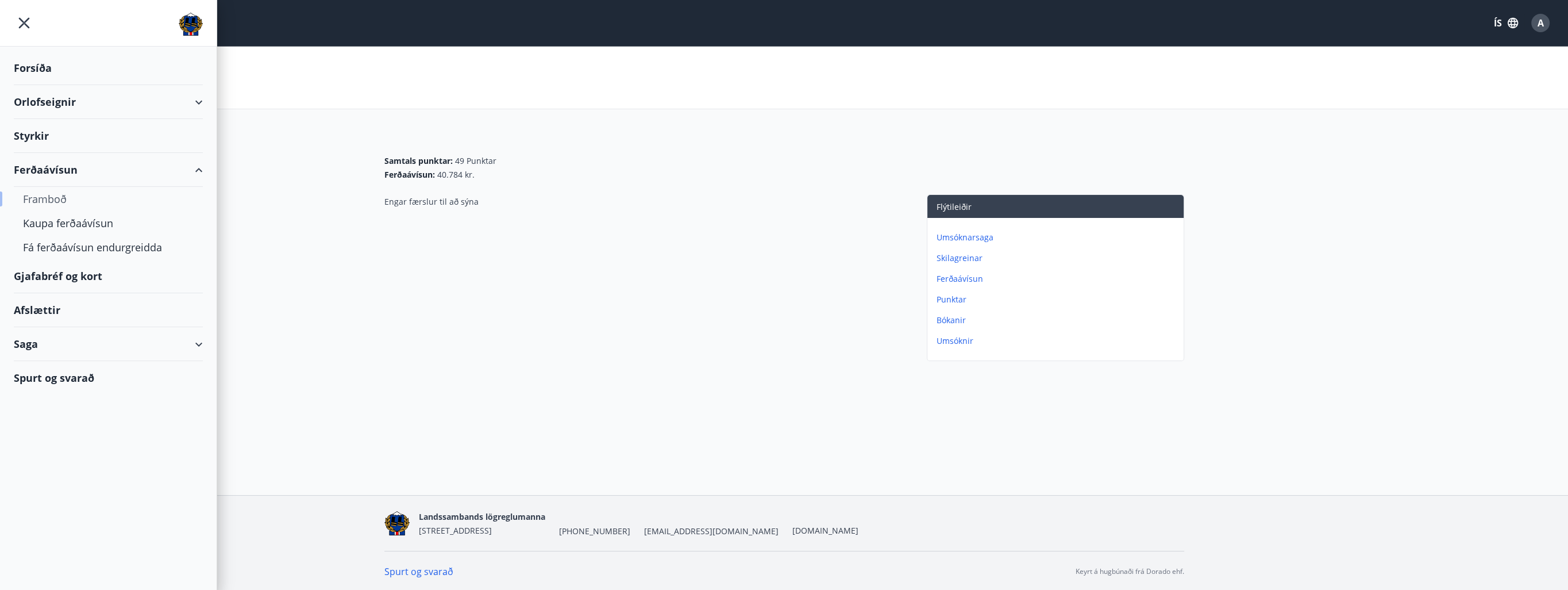
click at [44, 202] on div "Framboð" at bounding box center [108, 199] width 171 height 24
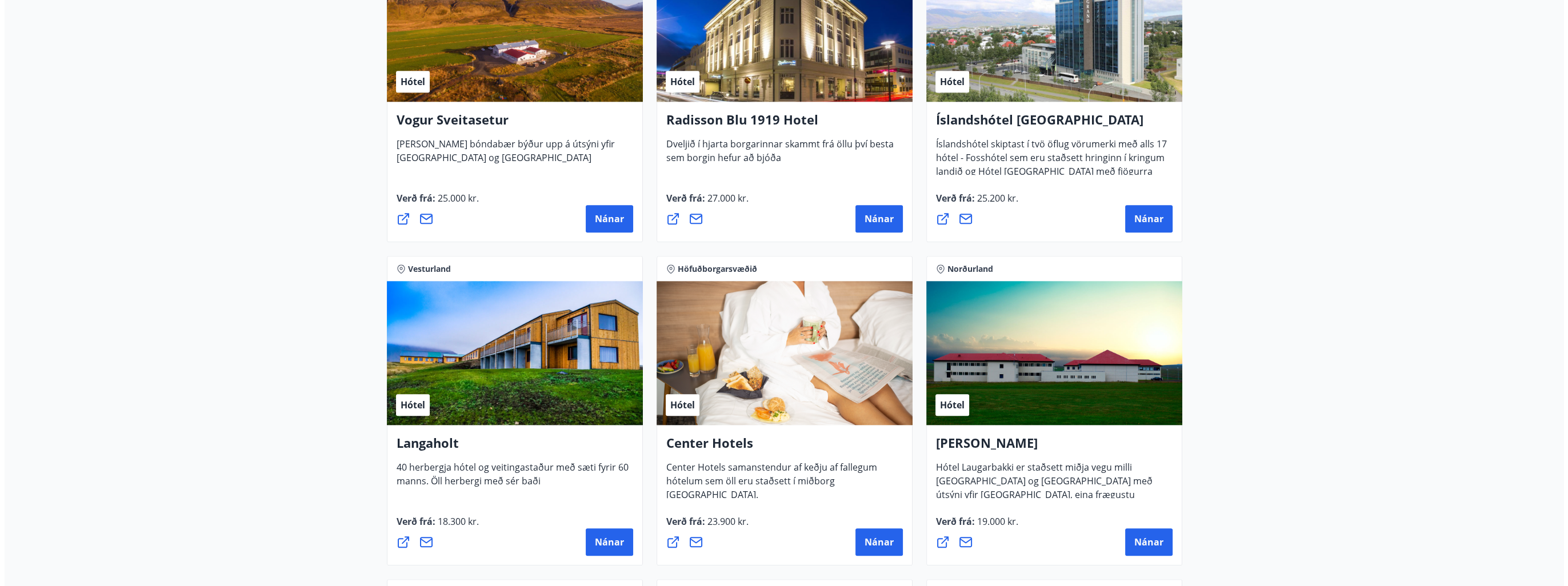
scroll to position [2056, 0]
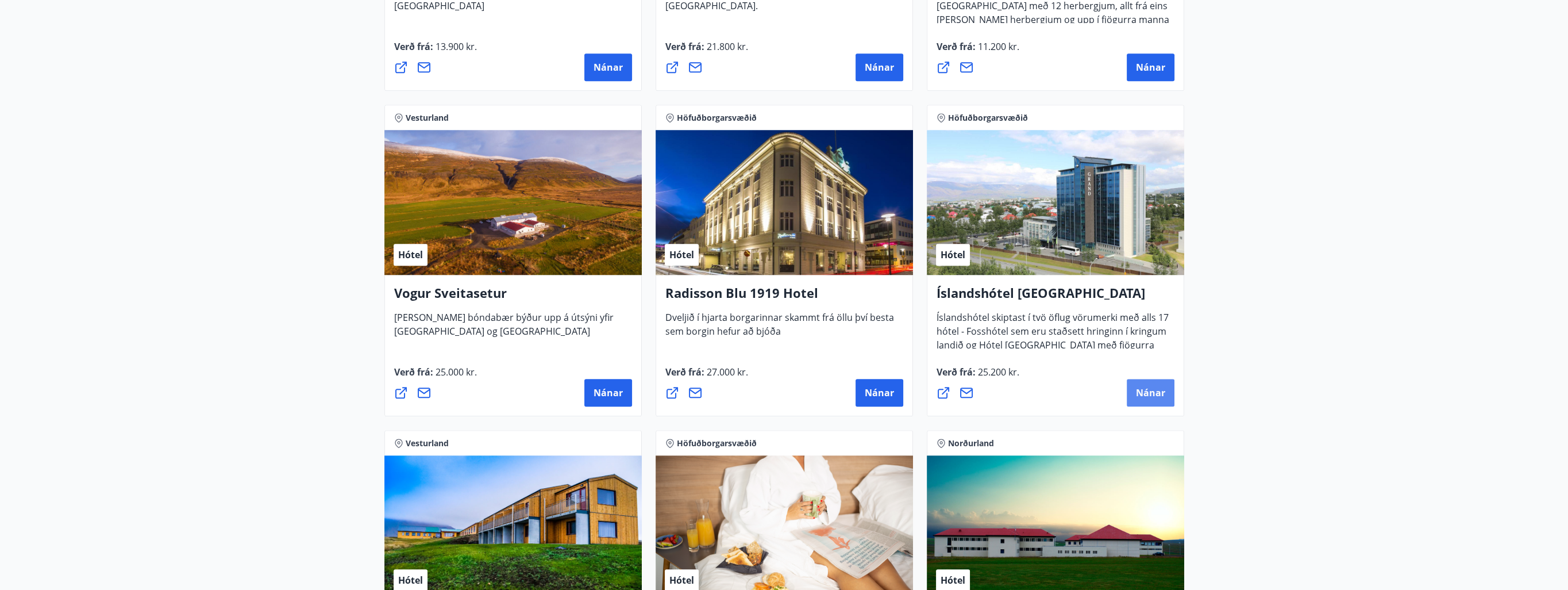
click at [1152, 389] on span "Nánar" at bounding box center [1150, 392] width 29 height 12
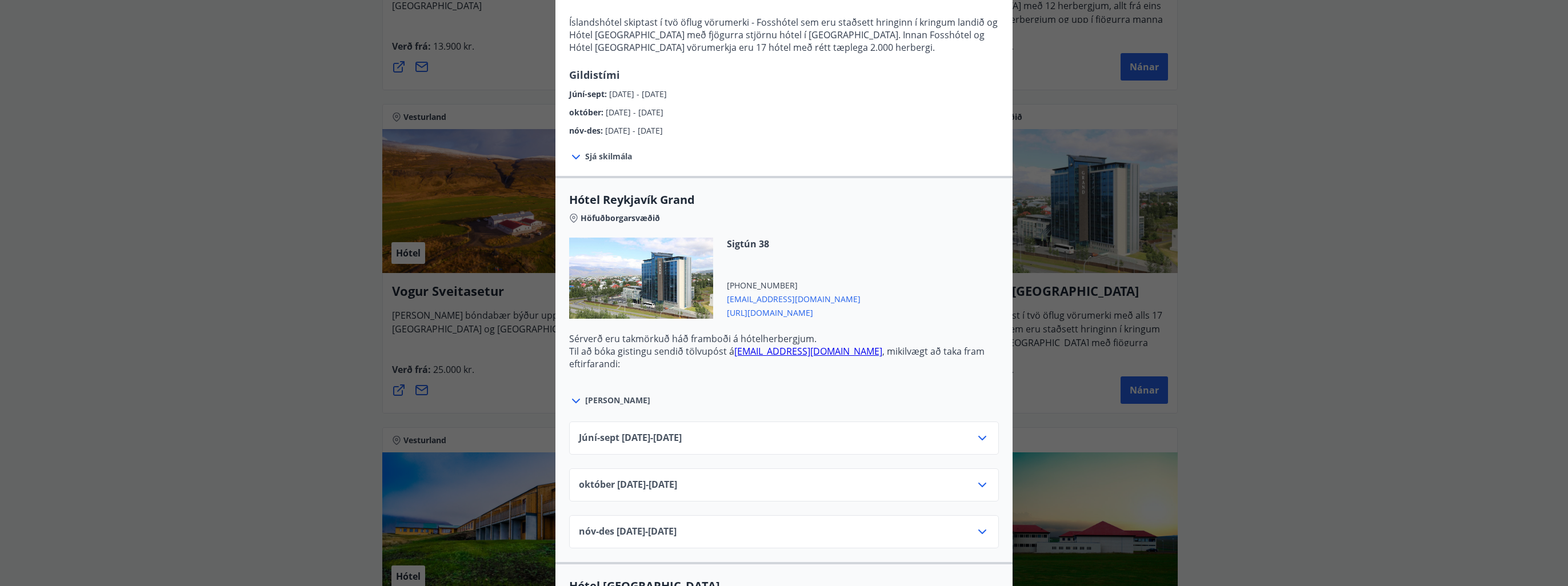
scroll to position [228, 0]
click at [982, 436] on icon at bounding box center [982, 436] width 14 height 14
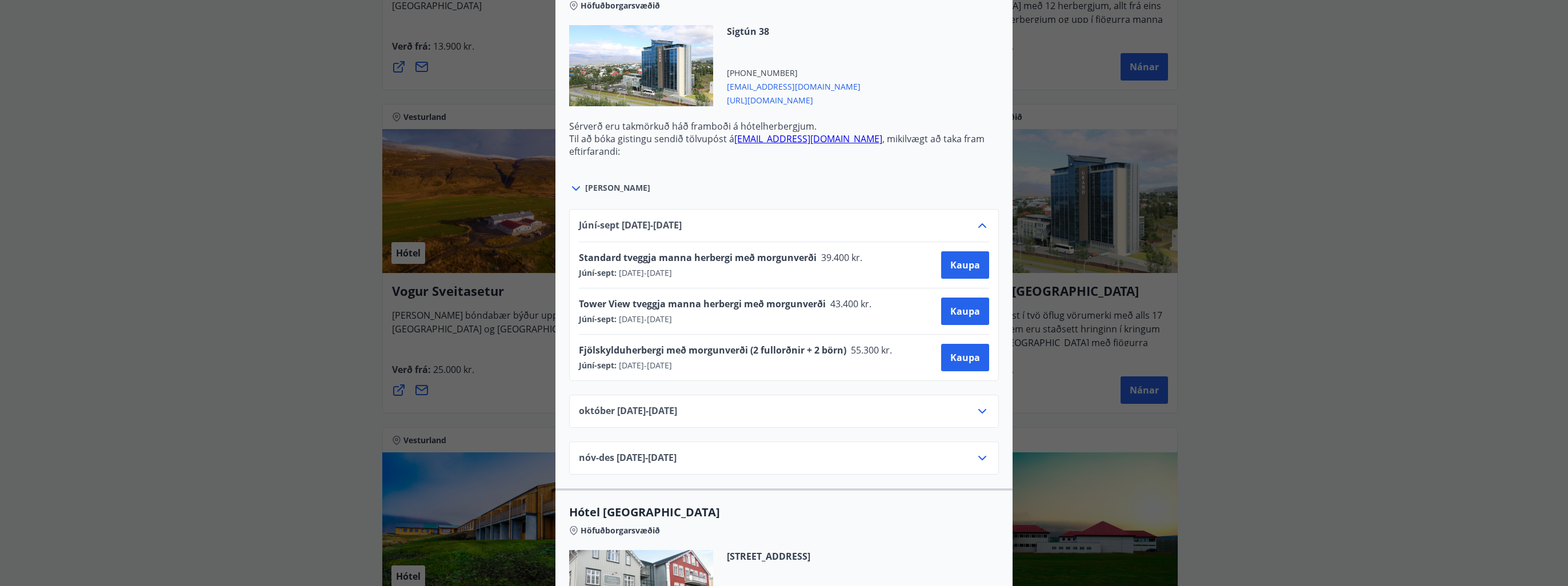
scroll to position [457, 0]
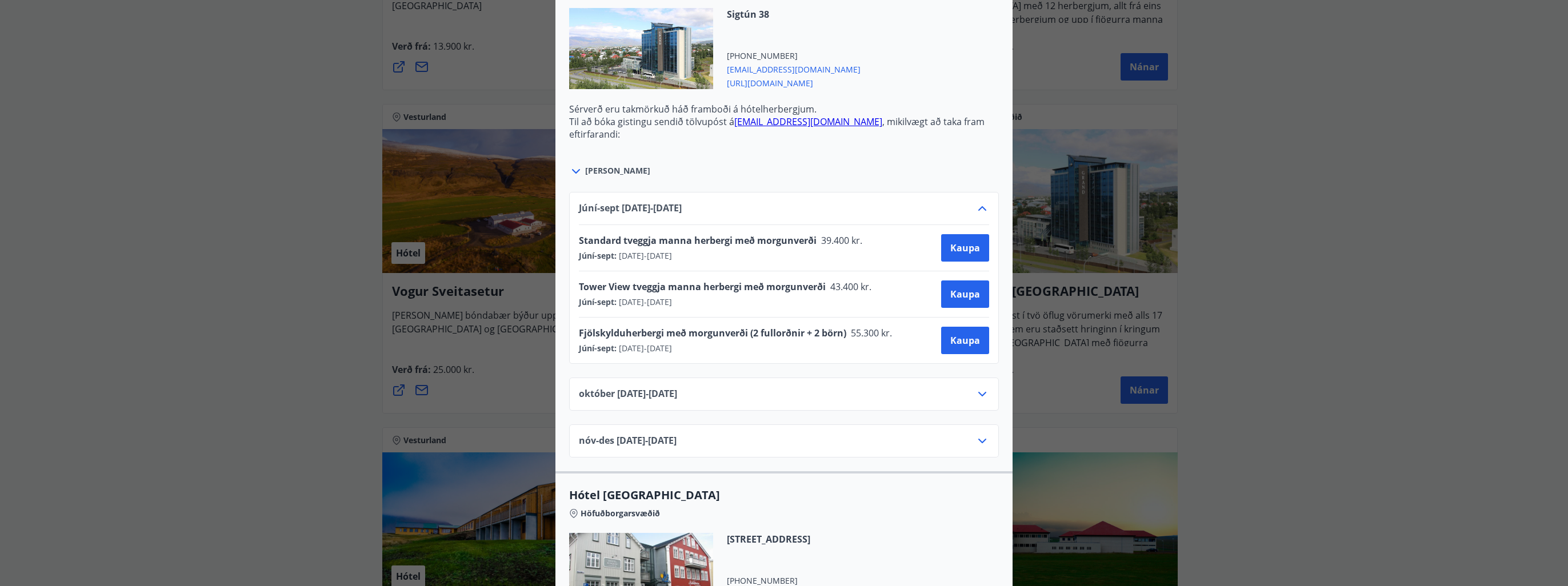
click at [798, 82] on span "[URL][DOMAIN_NAME]" at bounding box center [794, 82] width 134 height 14
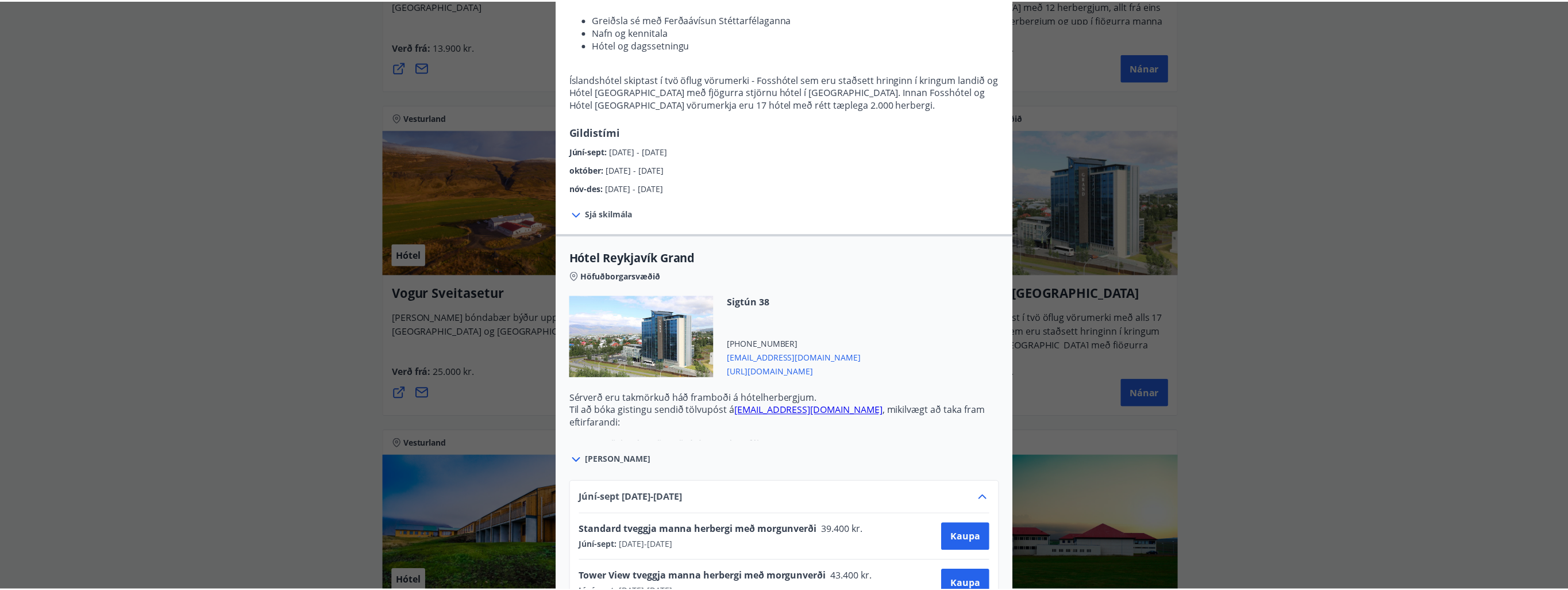
scroll to position [0, 0]
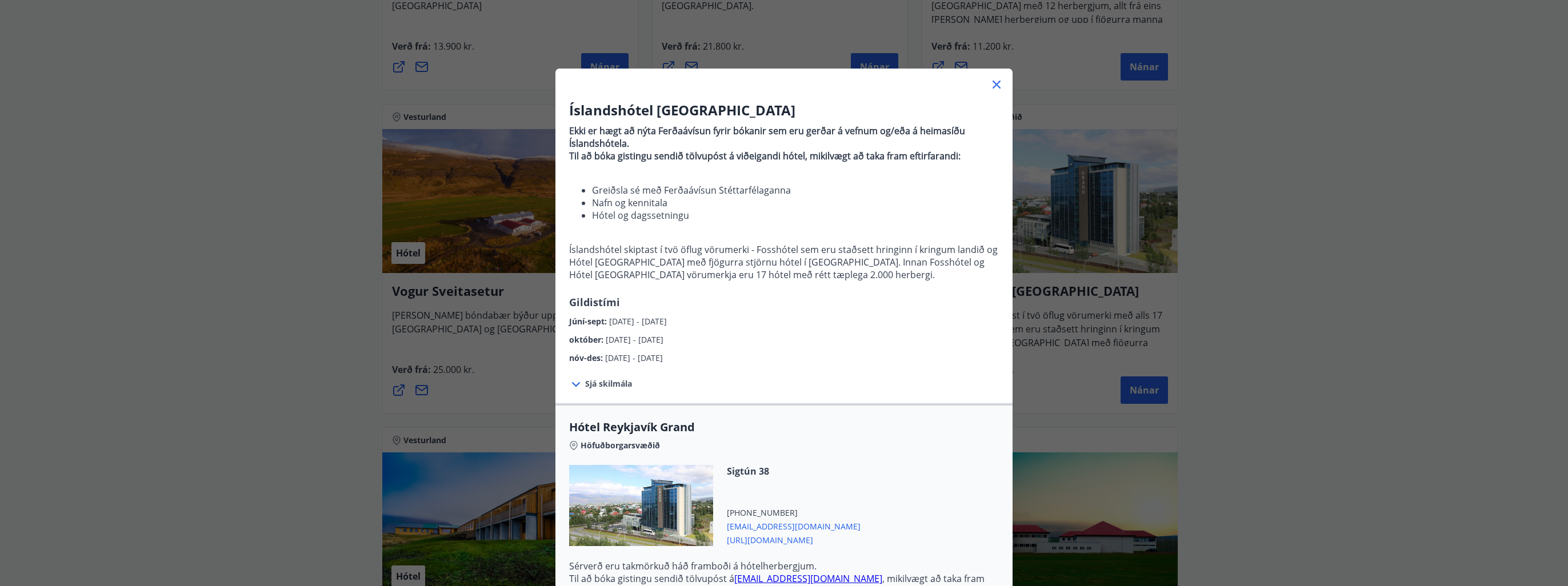
click at [990, 88] on icon at bounding box center [997, 84] width 14 height 14
